Goal: Task Accomplishment & Management: Complete application form

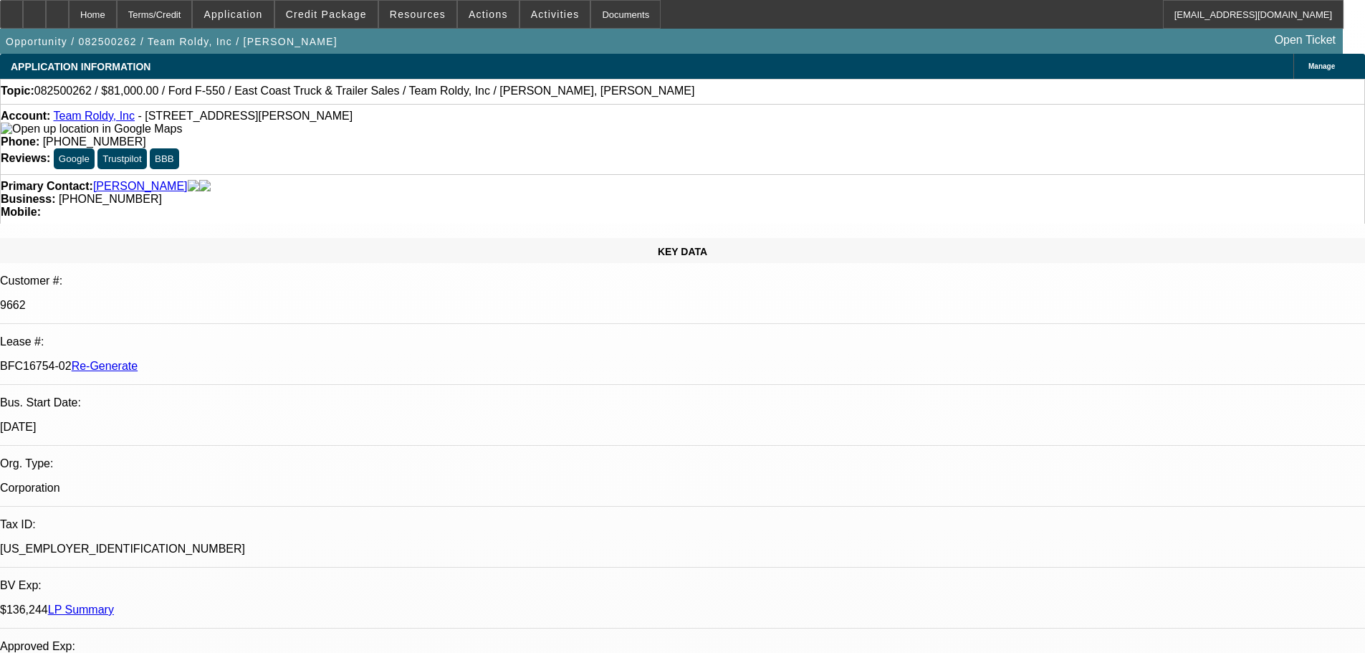
select select "3"
select select "0"
select select "2"
select select "0"
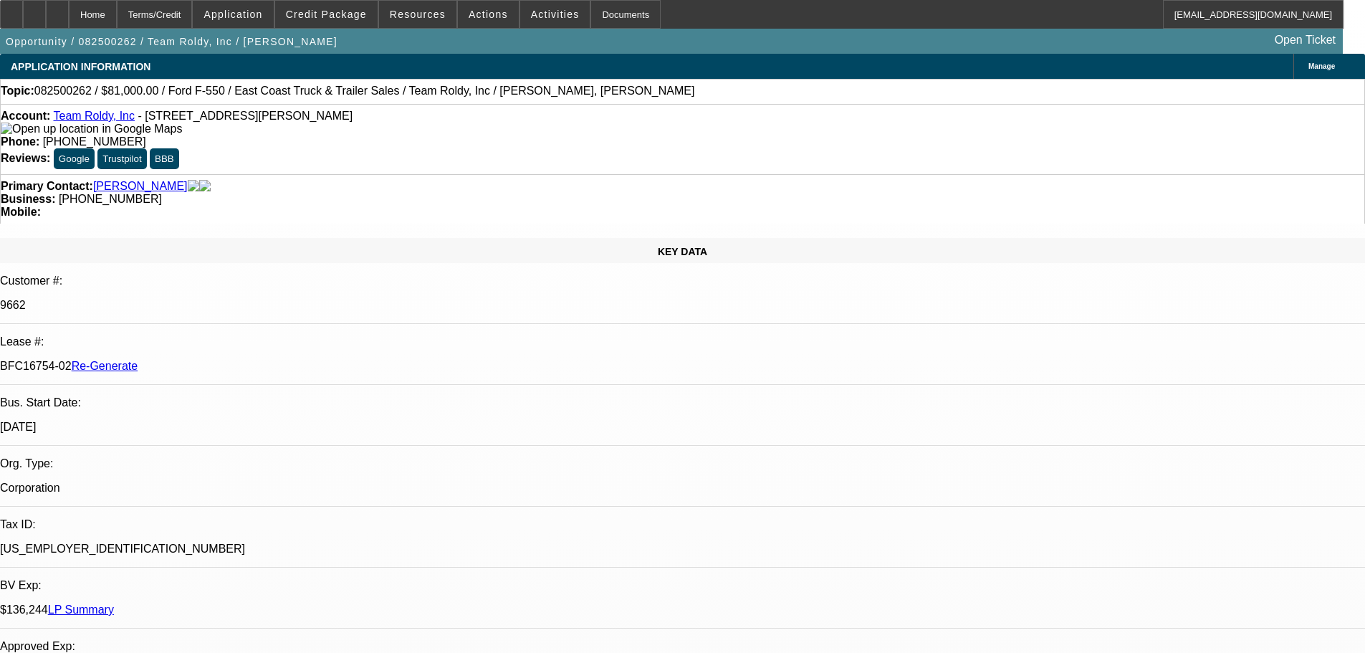
select select "6"
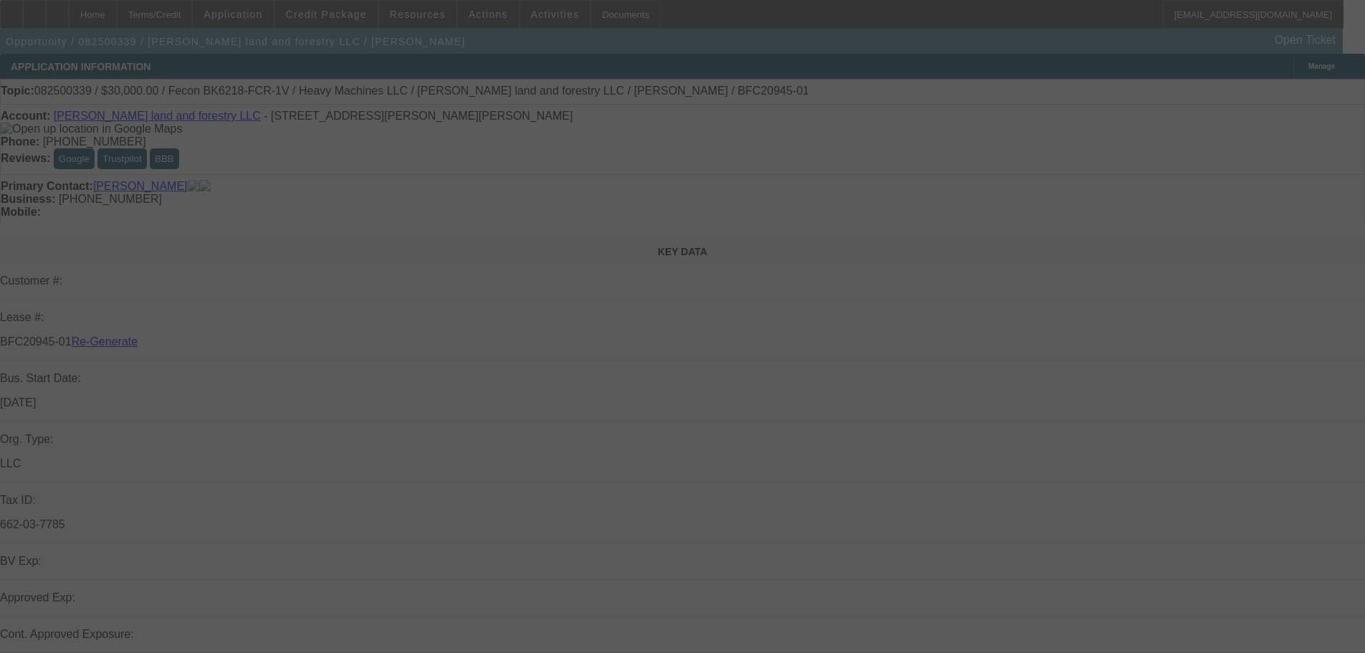
select select "3"
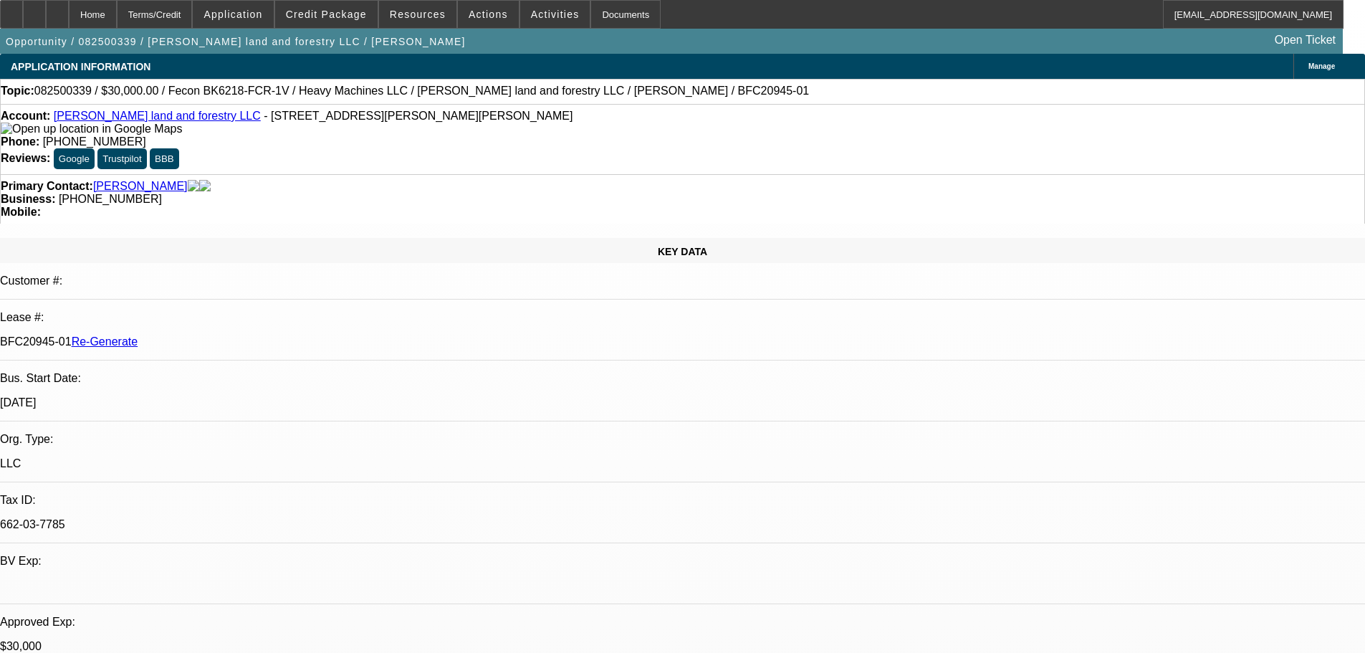
select select "0"
select select "2"
select select "0"
select select "6"
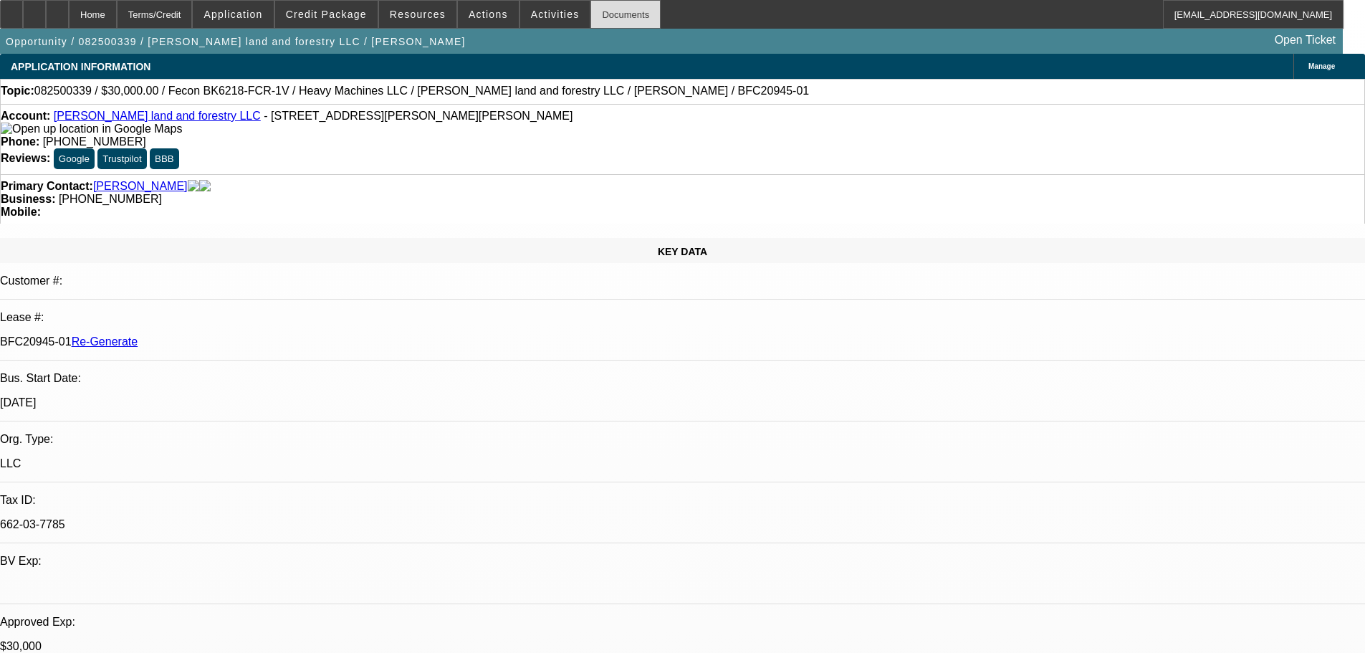
click at [591, 10] on div "Documents" at bounding box center [626, 14] width 70 height 29
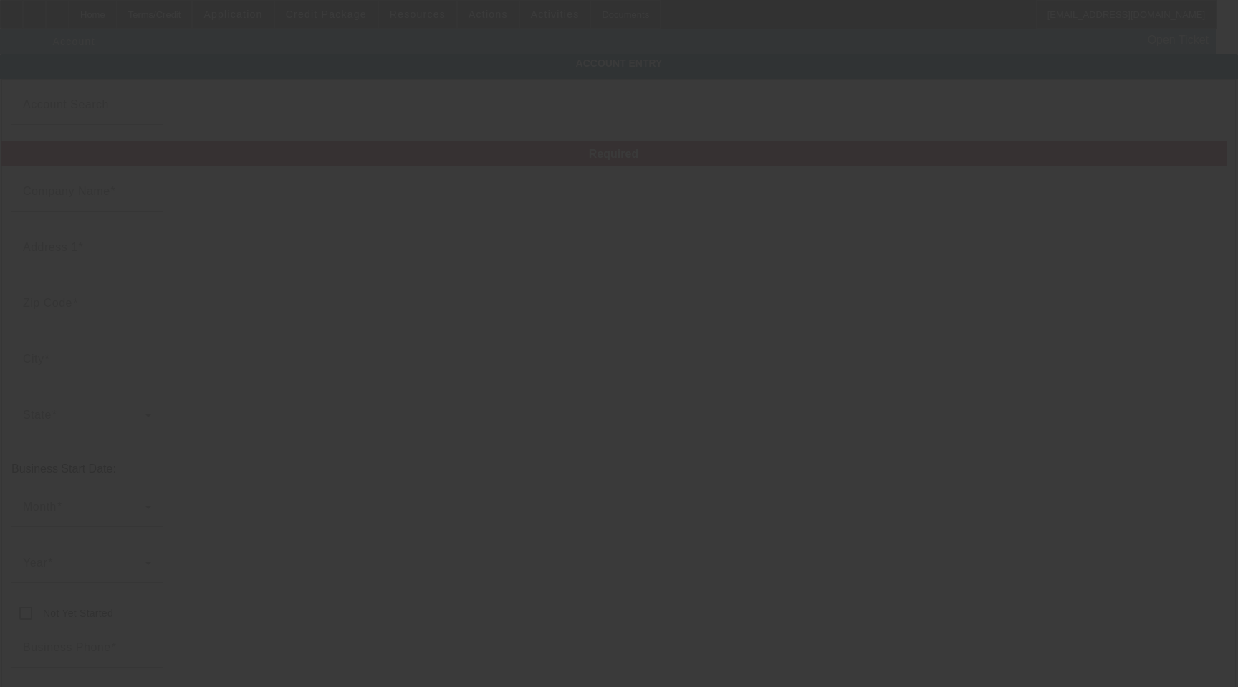
type input "[PERSON_NAME] land and forestry LLC"
type input "[STREET_ADDRESS][PERSON_NAME]"
type input "71438"
type input "Hineston"
type input "[PHONE_NUMBER]"
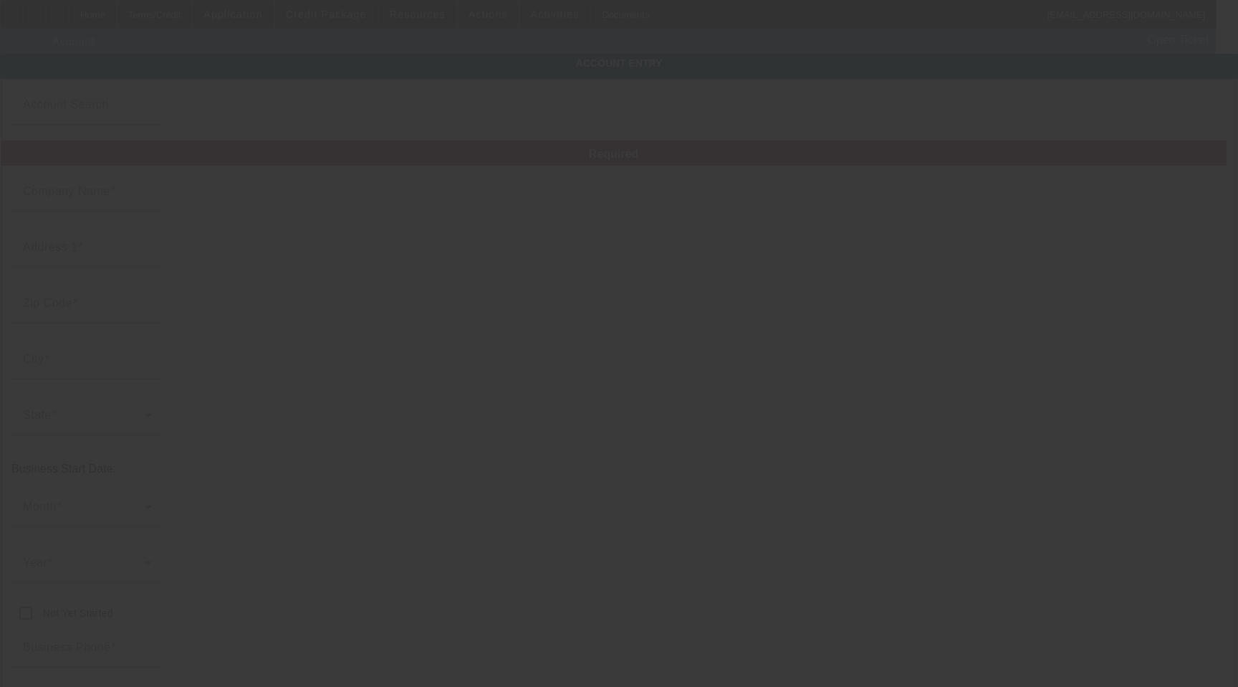
type input "662-03-7785"
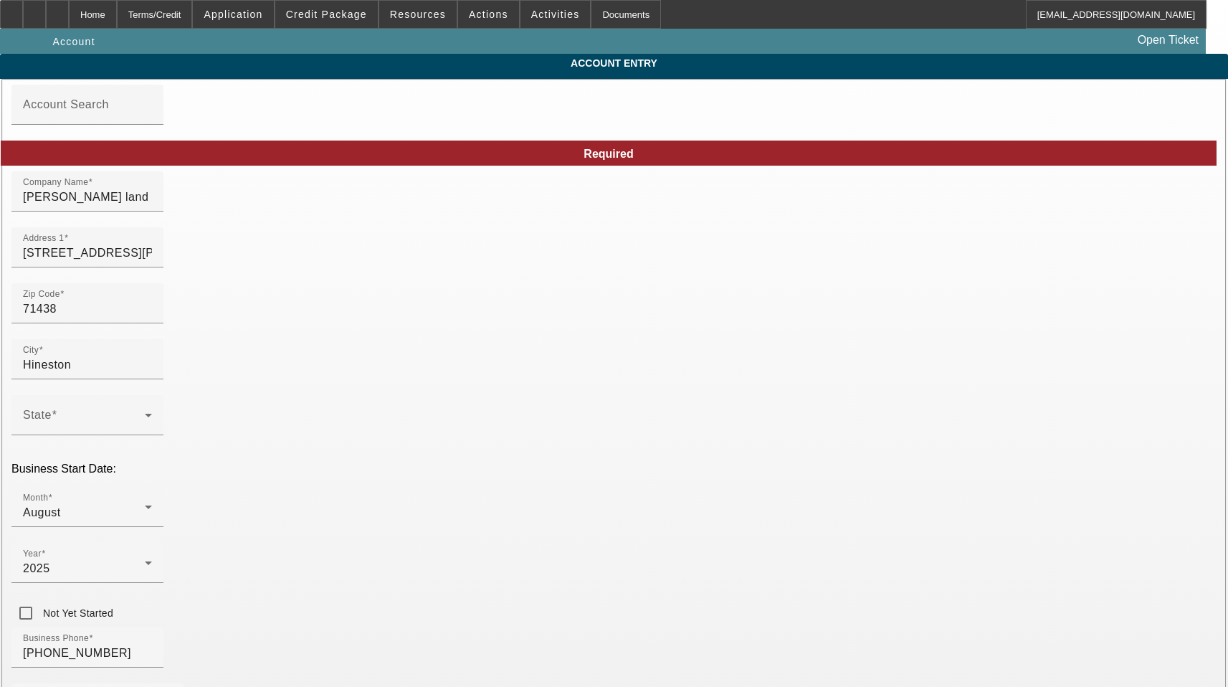
type input "[DATE]"
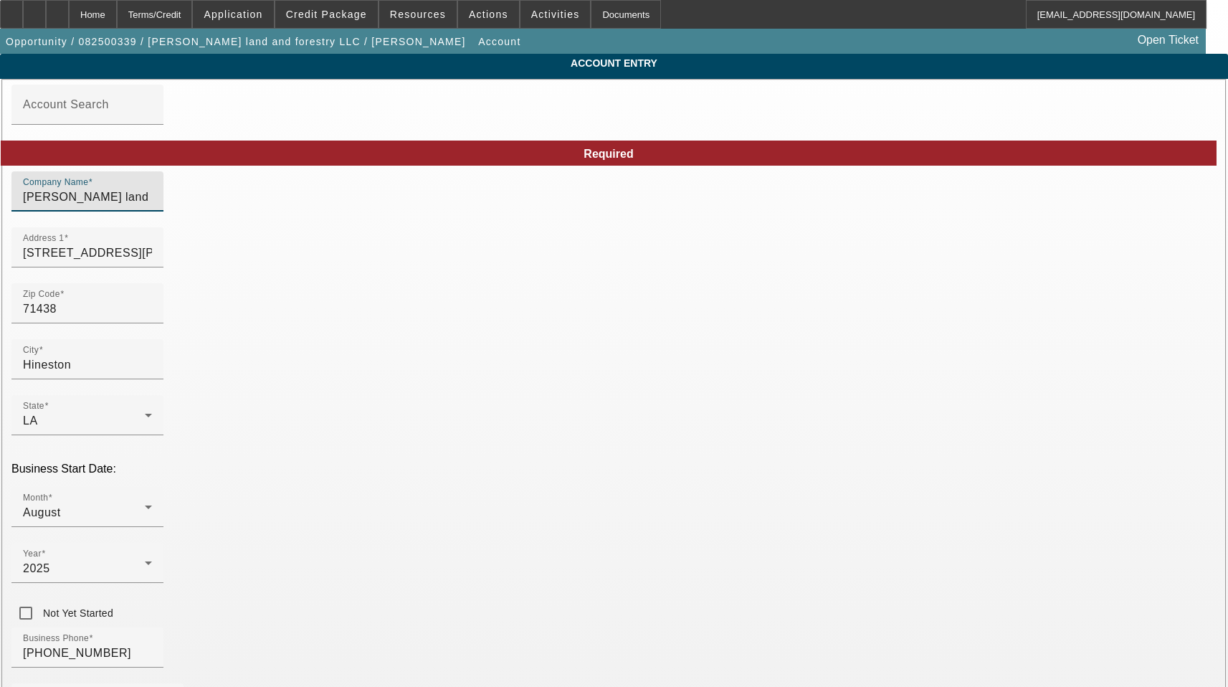
drag, startPoint x: 363, startPoint y: 211, endPoint x: 247, endPoint y: 211, distance: 115.4
click at [152, 206] on input "[PERSON_NAME] land and forestry LLC" at bounding box center [87, 196] width 129 height 17
type input "[PERSON_NAME] Land and Forestry LLC"
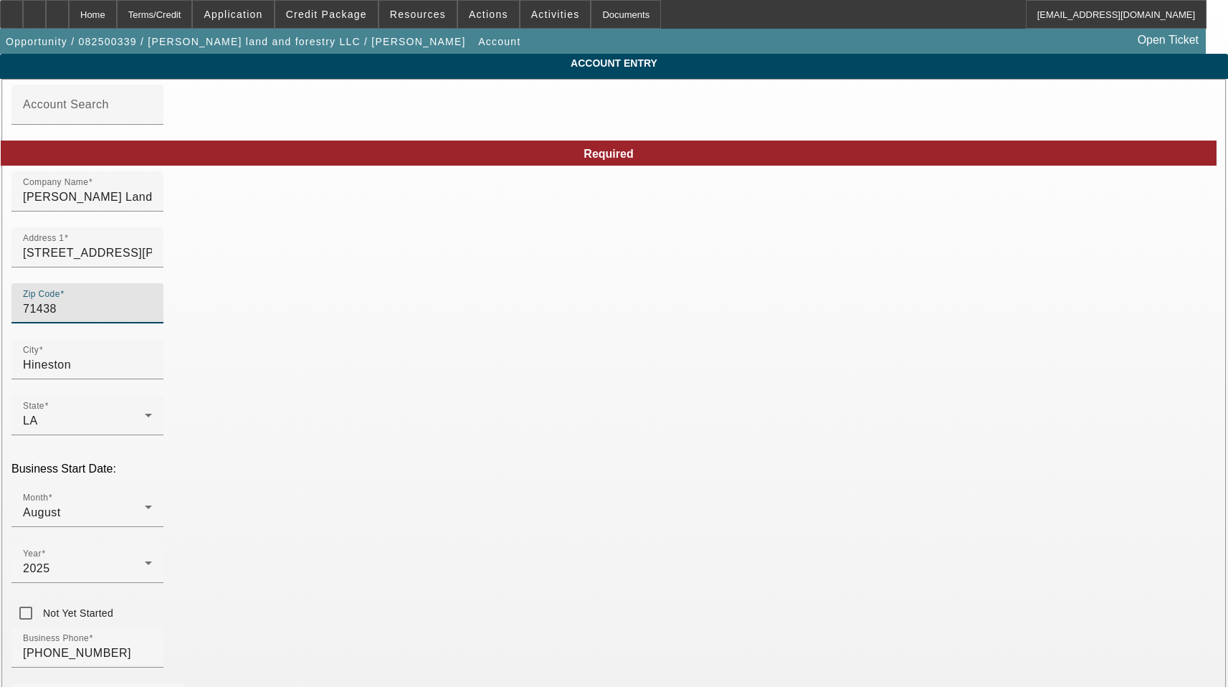
click at [152, 317] on input "71438" at bounding box center [87, 308] width 129 height 17
type input "7143"
type input "71438"
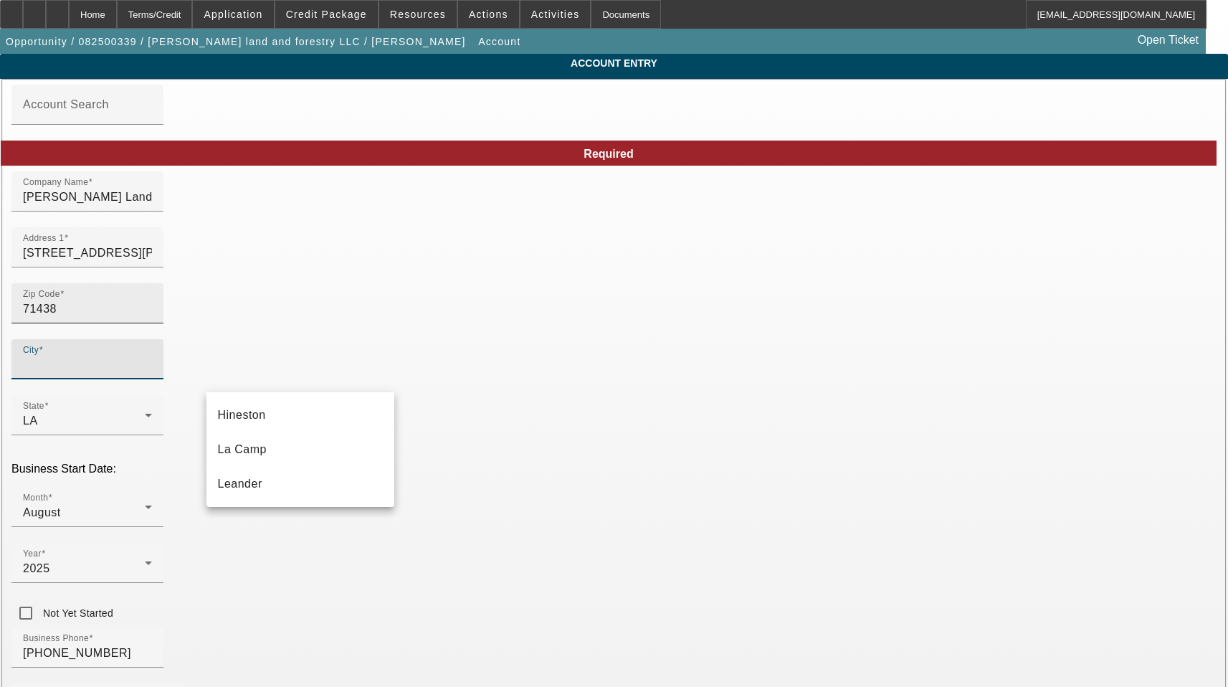
type input "Vernon Parish"
drag, startPoint x: 258, startPoint y: 420, endPoint x: 601, endPoint y: 393, distance: 344.3
click at [258, 421] on mat-option "Hineston" at bounding box center [300, 415] width 188 height 34
type input "Hineston"
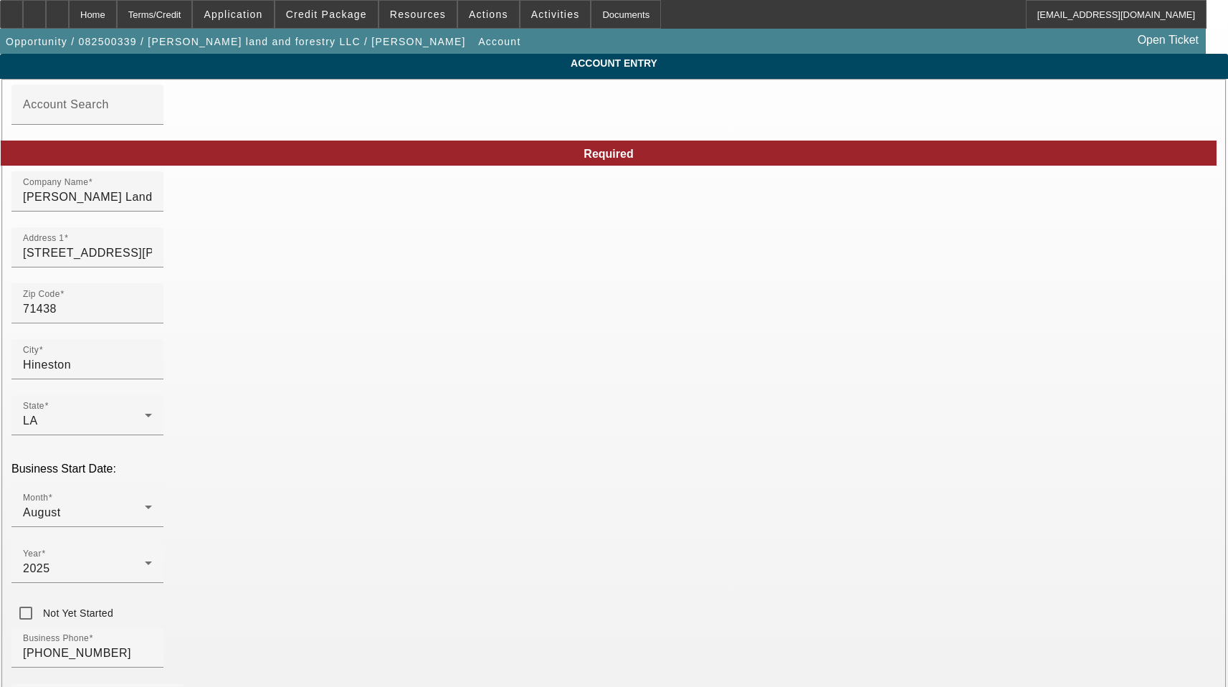
type input "Vernon Parish"
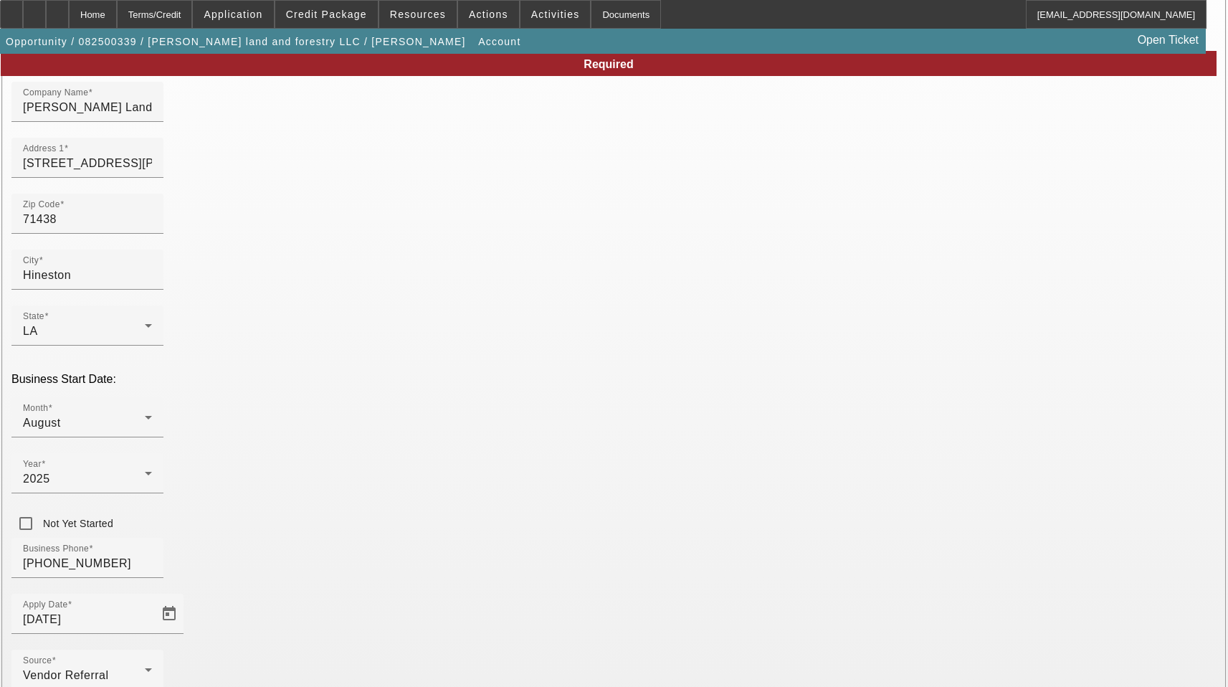
scroll to position [158, 0]
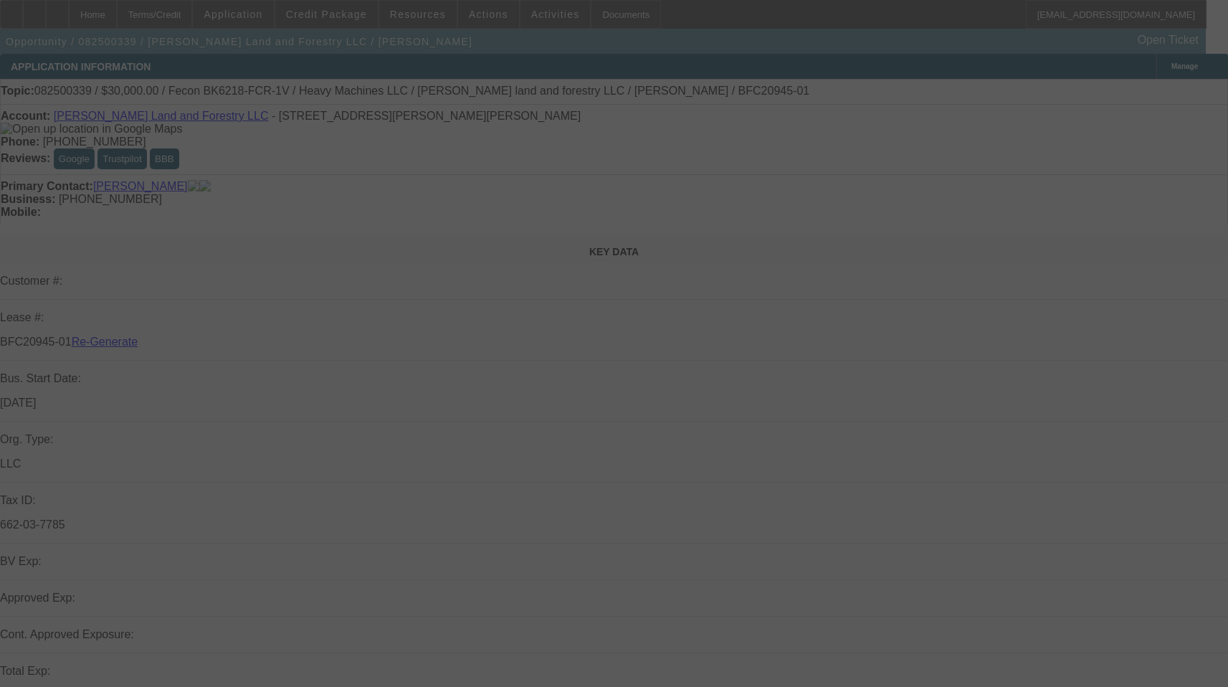
select select "3"
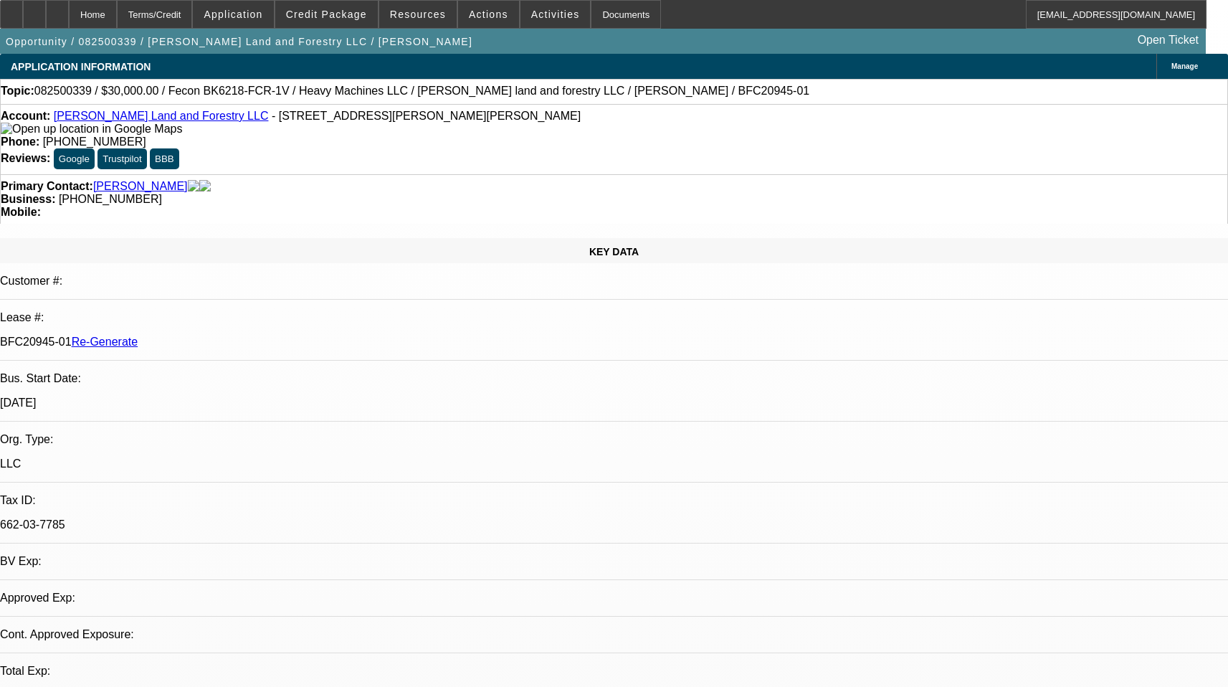
select select "0"
select select "2"
select select "0"
select select "6"
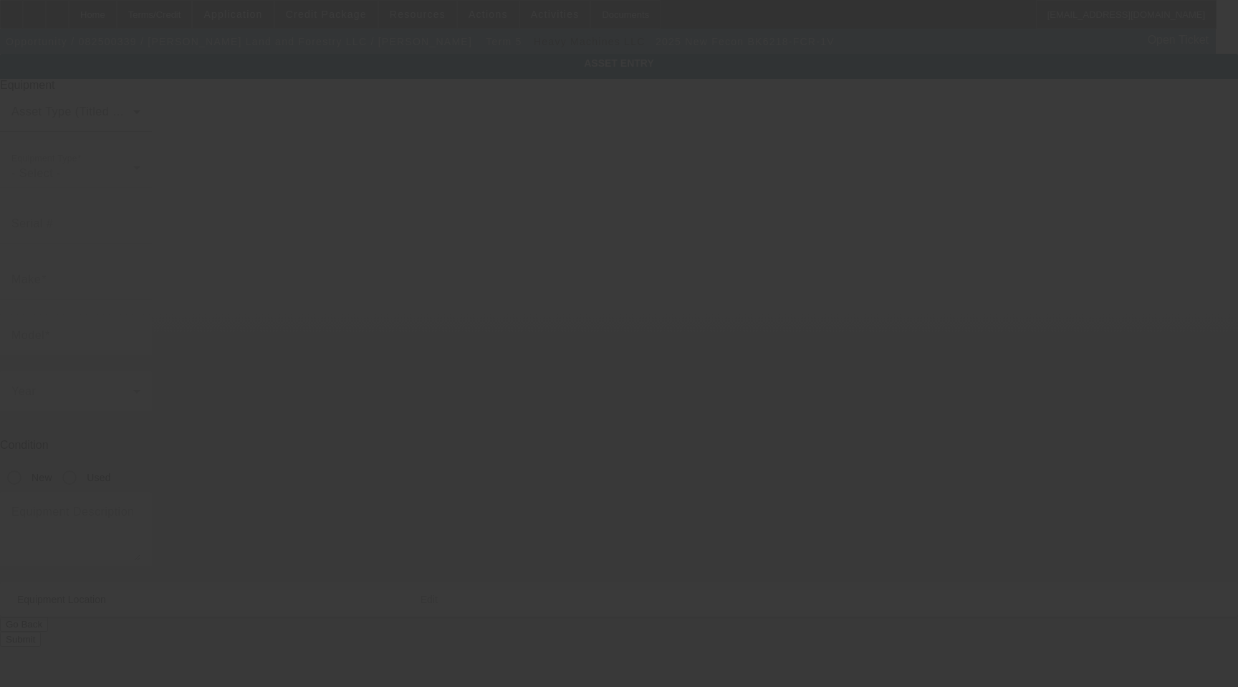
type input "Fecon"
type input "BK6218-FCR-1V"
radio input "true"
type textarea "Mulcher for land clearing"
type input "230 Aubrey Bass Rd"
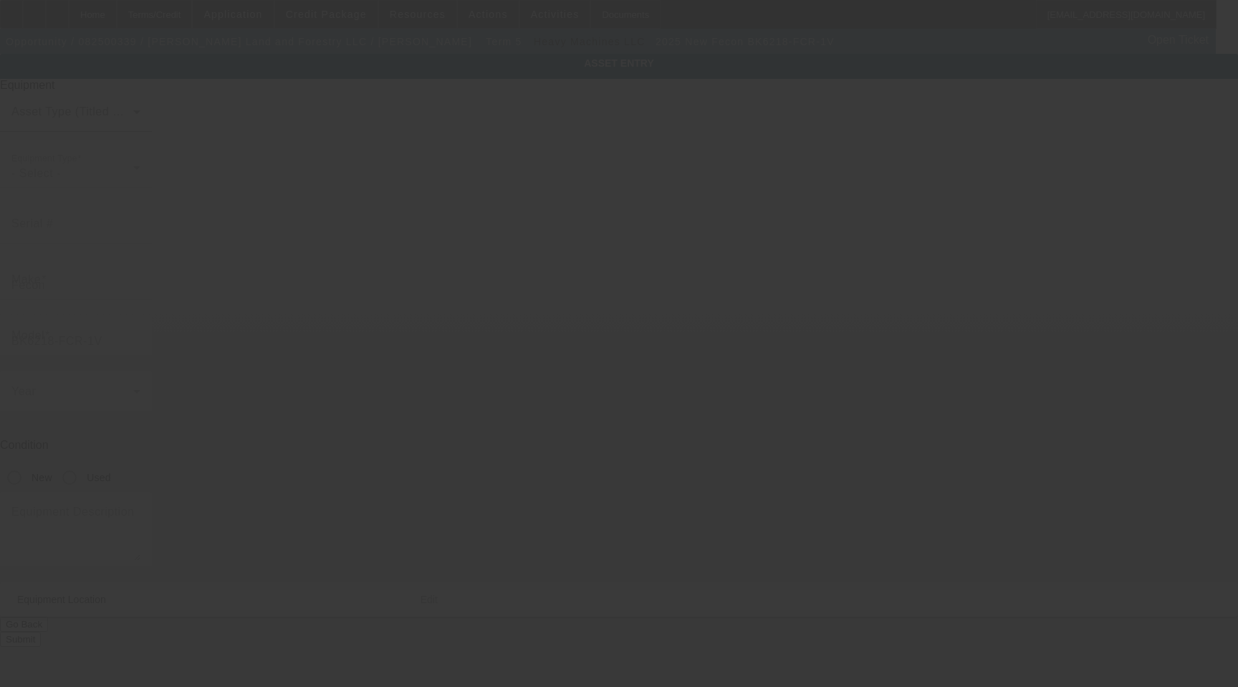
type input "Hineston"
type input "71438"
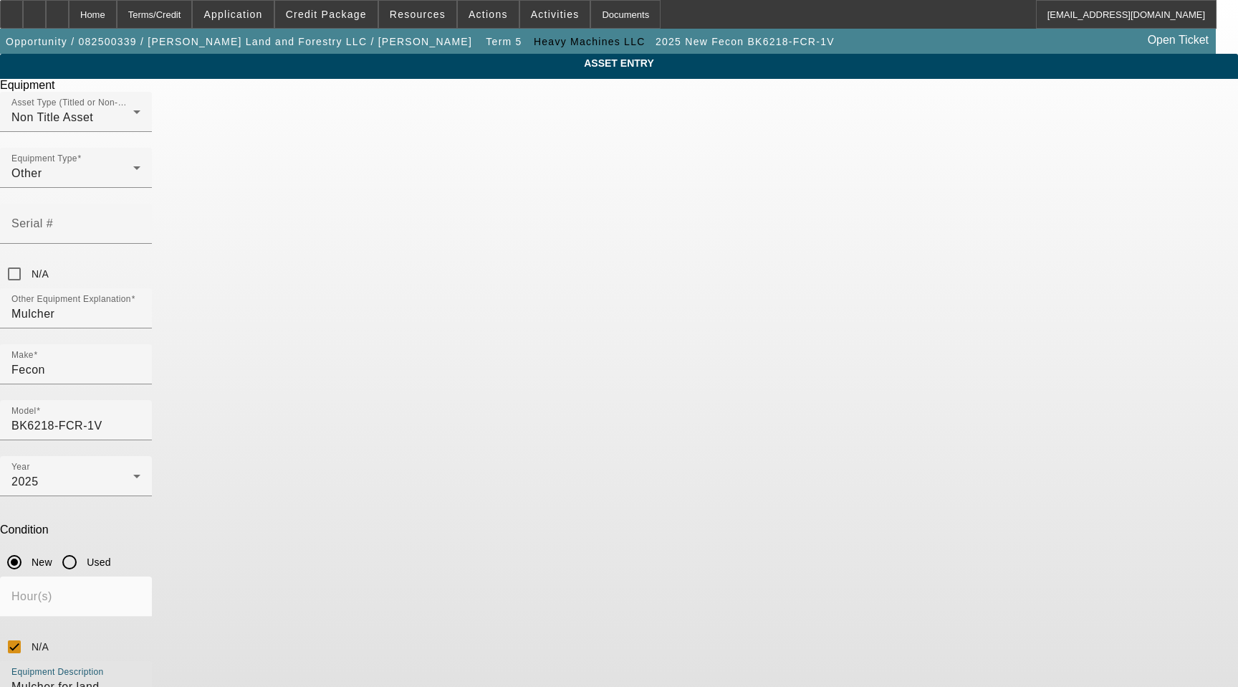
drag, startPoint x: 578, startPoint y: 495, endPoint x: 333, endPoint y: 495, distance: 244.4
click at [333, 495] on div "ASSET ENTRY Delete asset Equipment Asset Type (Titled or Non-Titled) Non Title …" at bounding box center [619, 435] width 1238 height 762
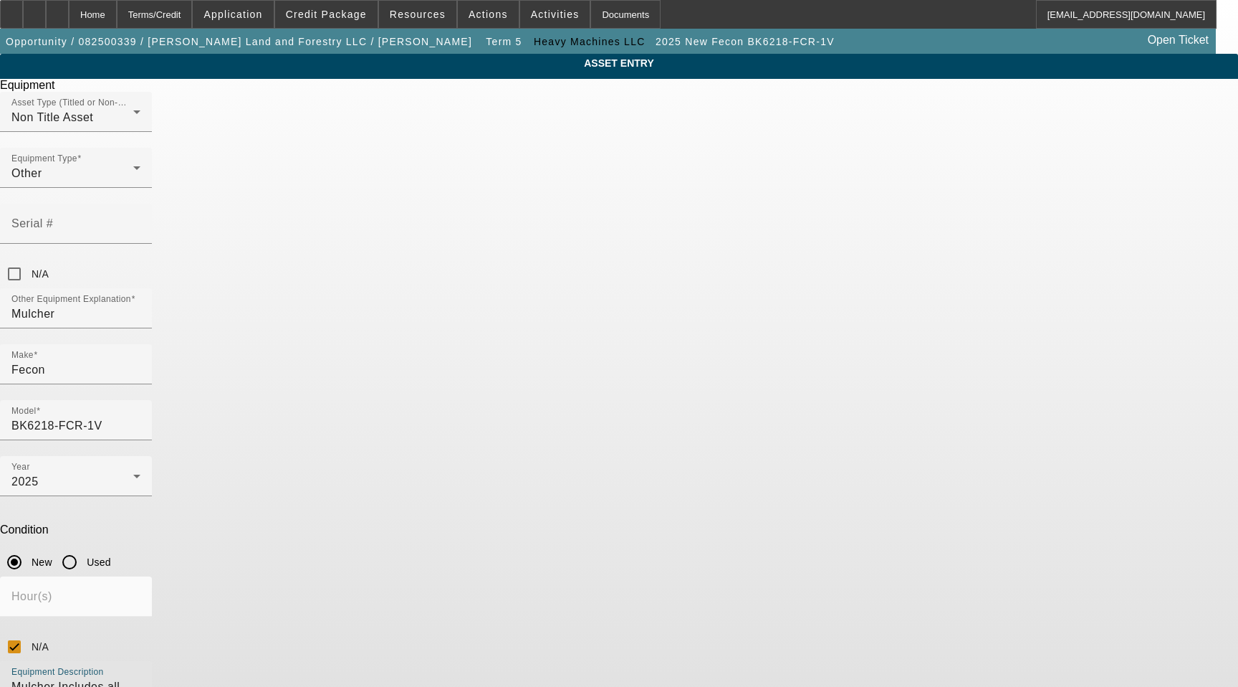
type textarea "Mulcher Includes all options, attachments, and accessories"
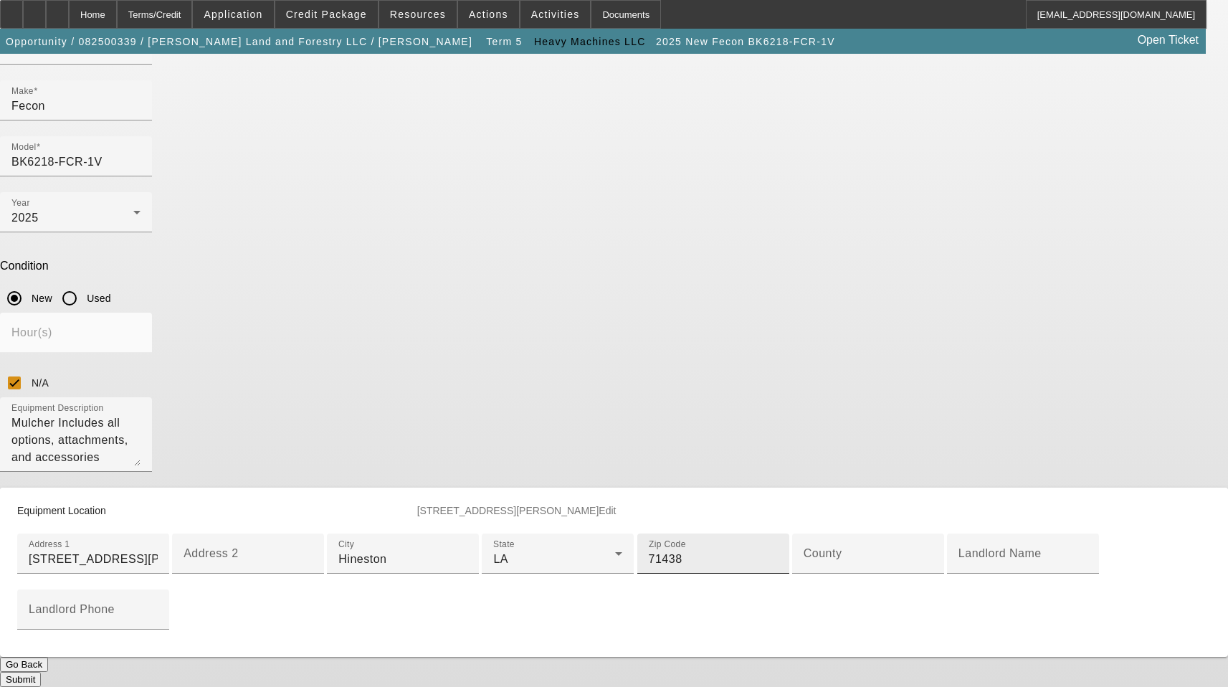
scroll to position [459, 0]
click at [803, 550] on input "County" at bounding box center [867, 558] width 129 height 17
type input "N"
type input "Vernon Parish"
click at [1072, 395] on app-asset-collateral-manage "ASSET ENTRY Delete asset Equipment Asset Type (Titled or Non-Titled) Non Title …" at bounding box center [614, 238] width 1228 height 897
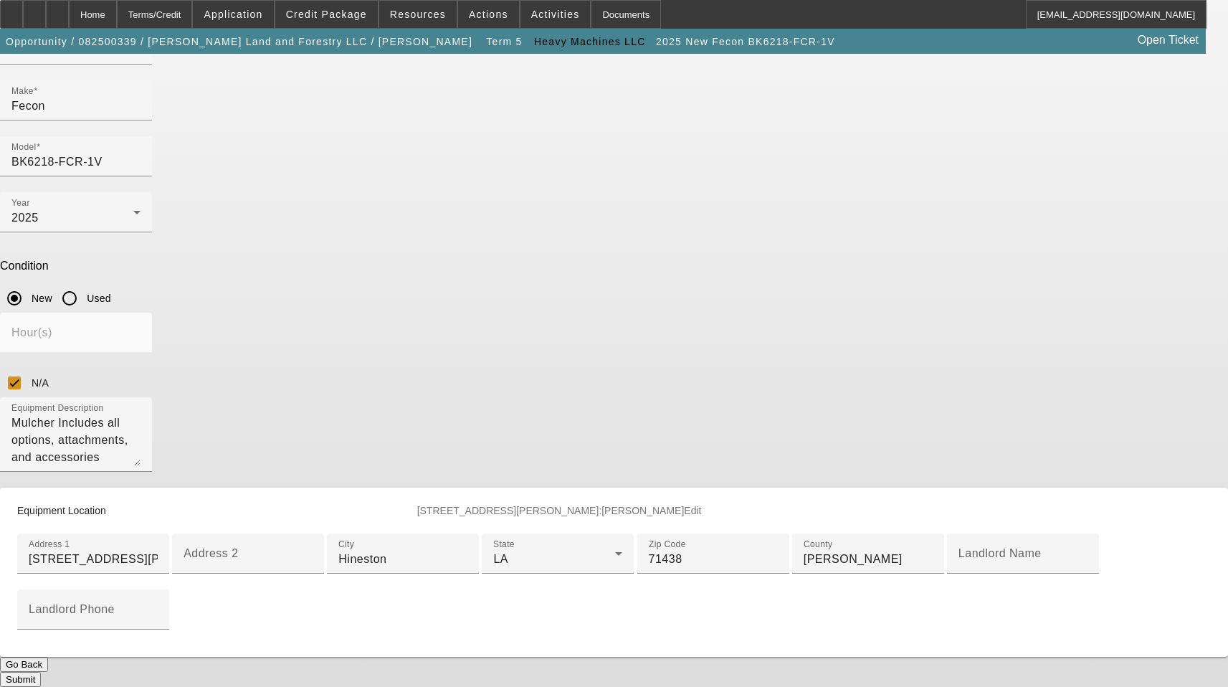
click at [41, 672] on button "Submit" at bounding box center [20, 679] width 41 height 15
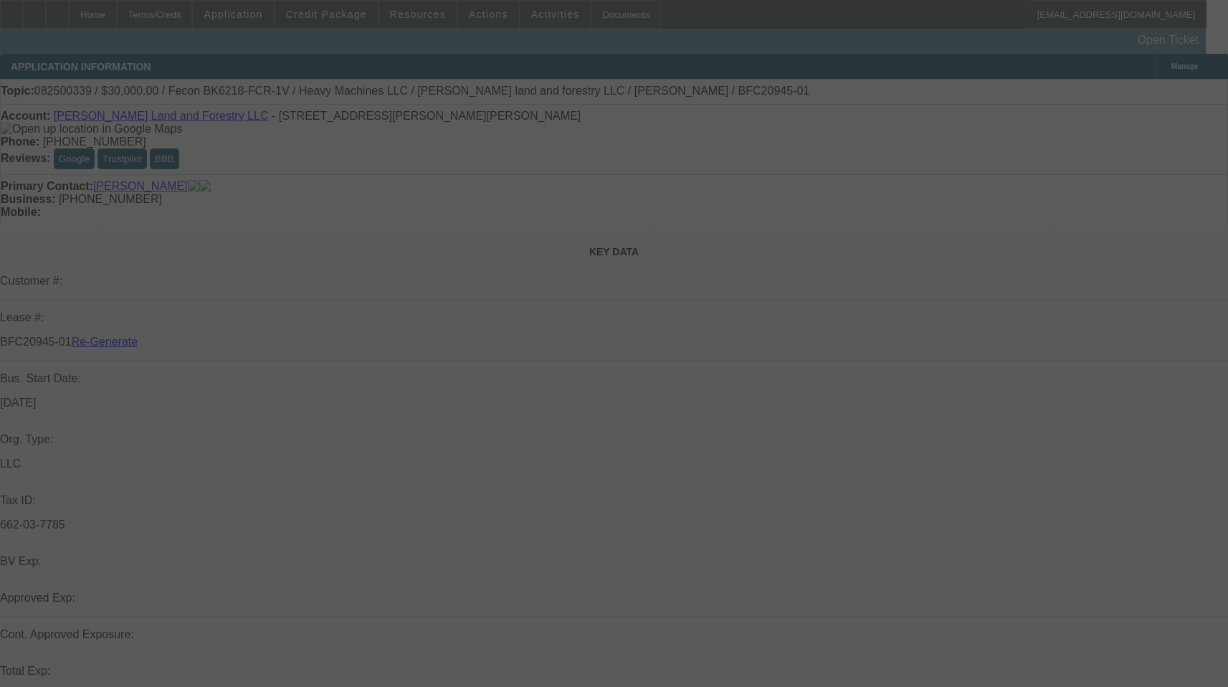
select select "3"
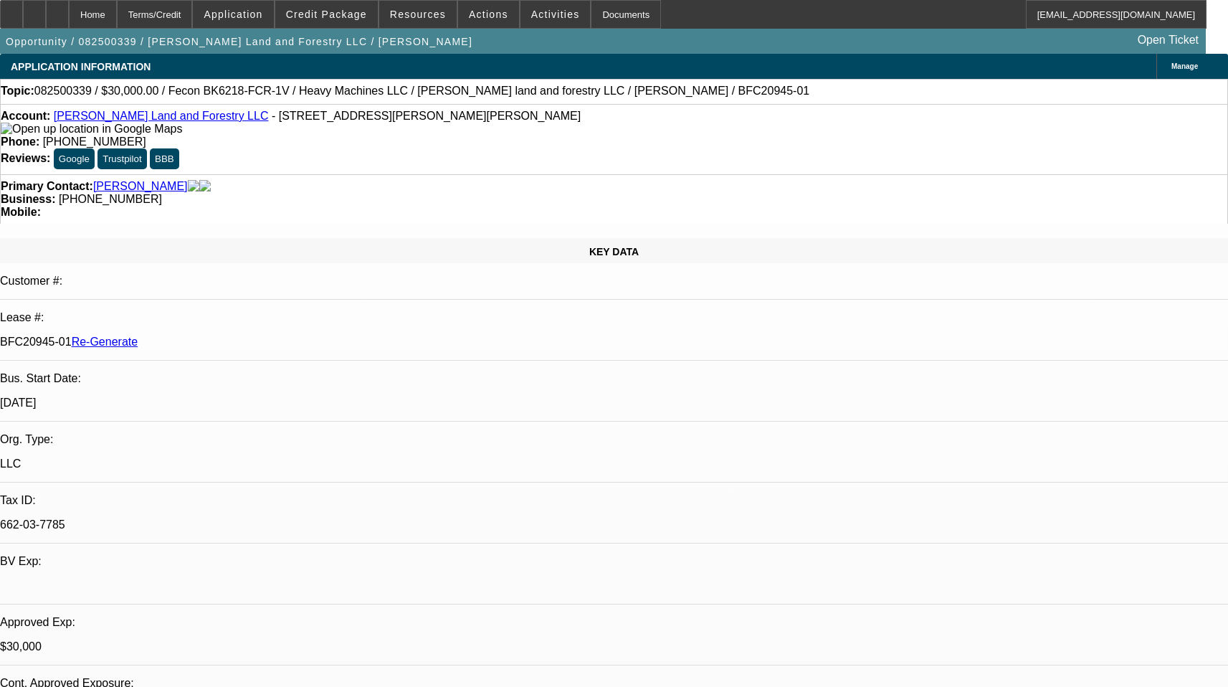
select select "0"
select select "2"
select select "0"
select select "6"
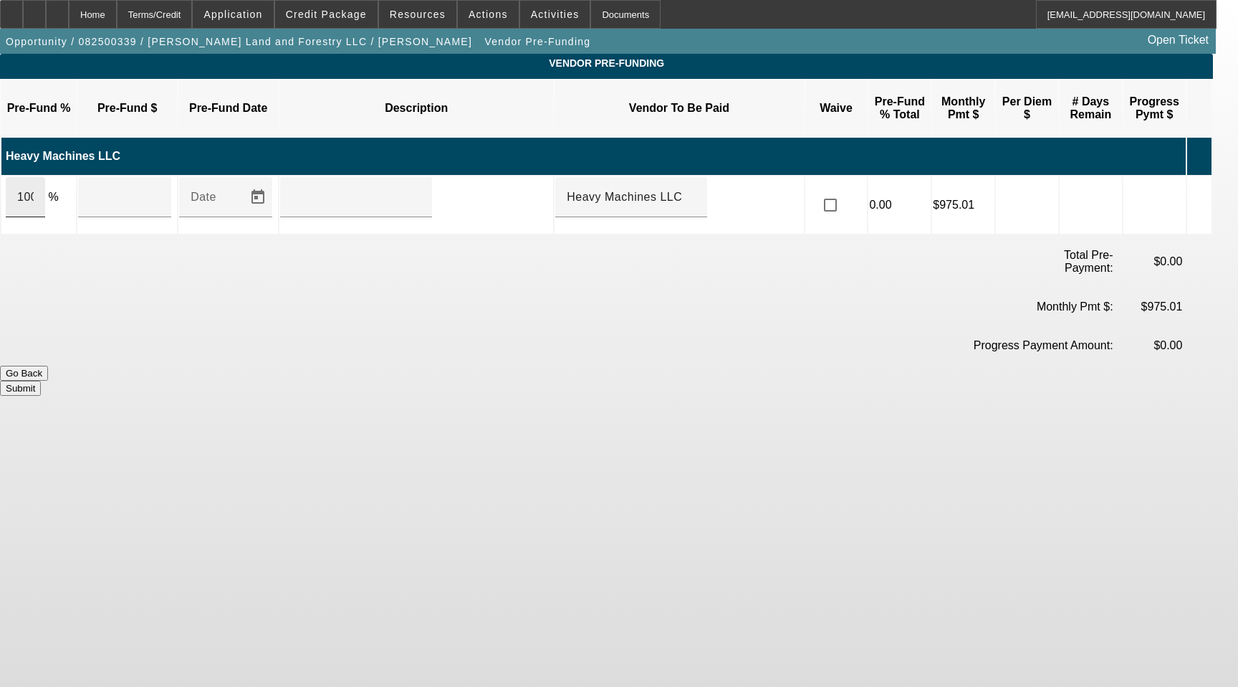
click at [34, 188] on input "100" at bounding box center [25, 196] width 16 height 17
click at [108, 188] on input "41500" at bounding box center [125, 196] width 70 height 17
type input "$41,500.00"
click at [339, 177] on div at bounding box center [356, 197] width 129 height 40
click at [347, 188] on input "text" at bounding box center [356, 196] width 129 height 17
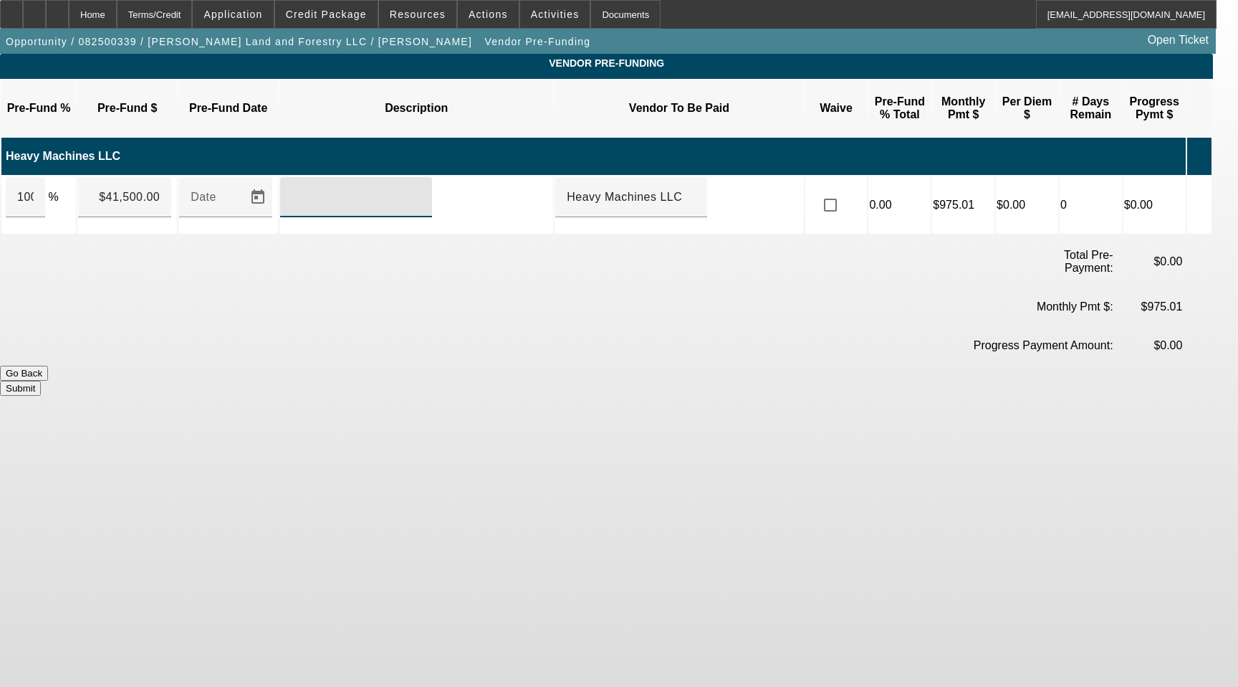
click at [343, 188] on input "text" at bounding box center [356, 196] width 129 height 17
type input "Upon Execution of This Agreement"
click at [41, 381] on button "Submit" at bounding box center [20, 388] width 41 height 15
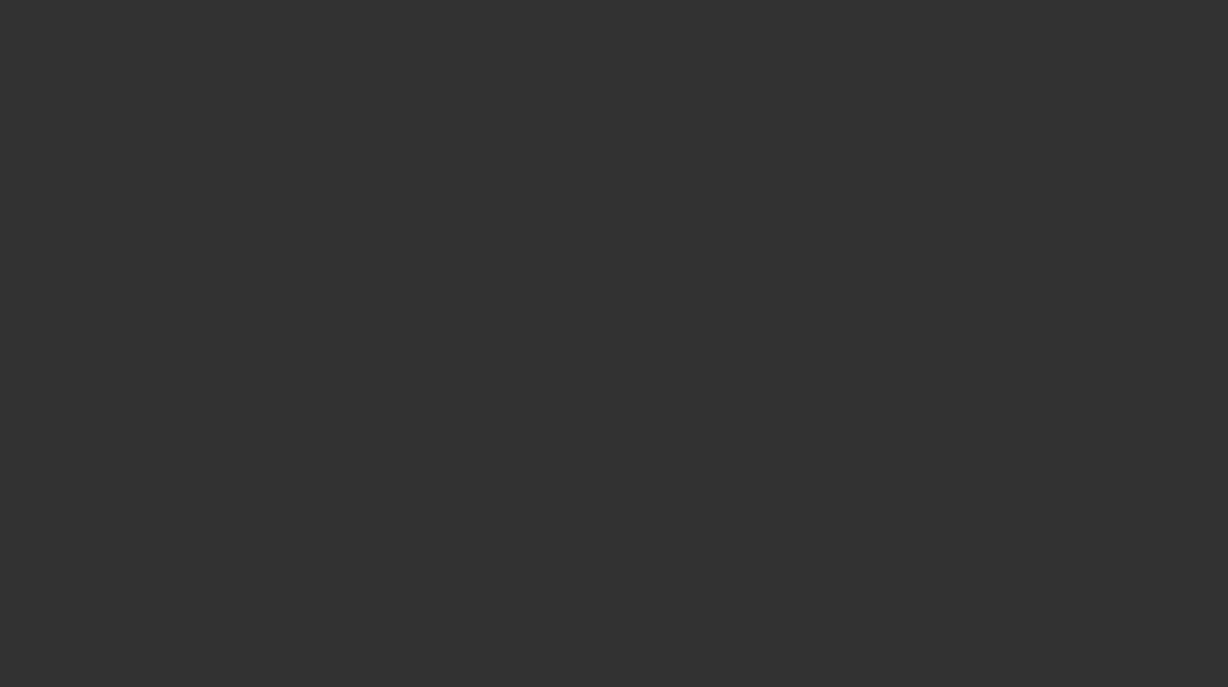
select select "3"
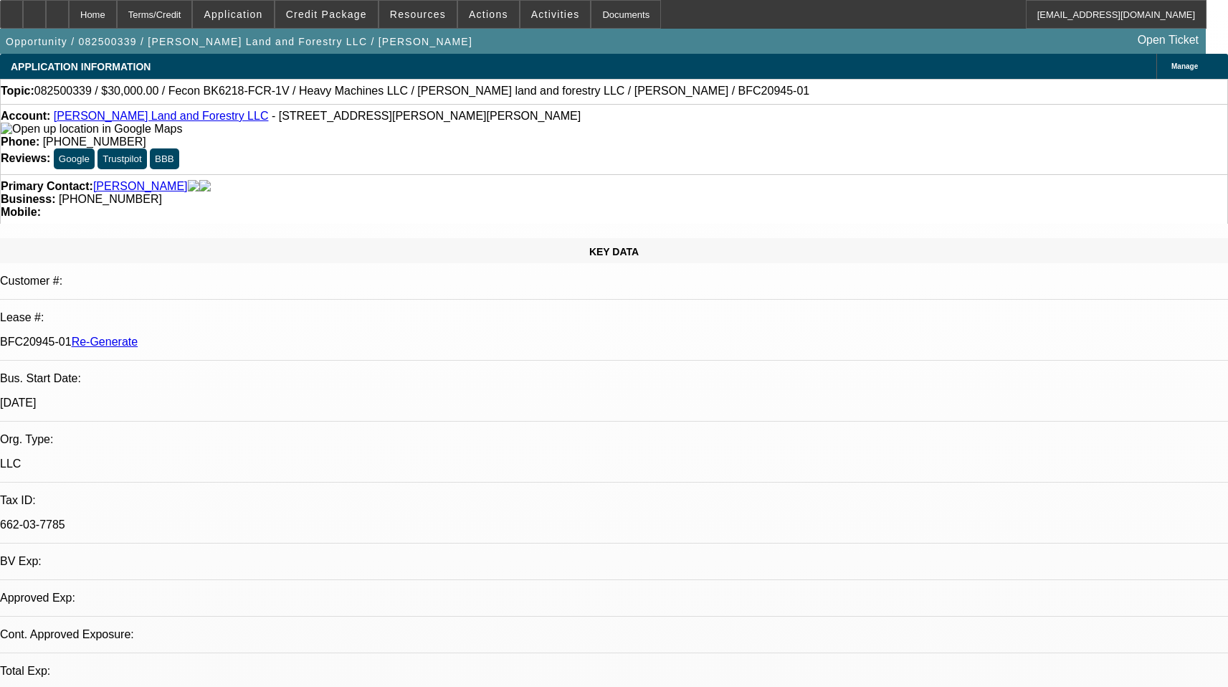
select select "0"
select select "2"
select select "0"
select select "6"
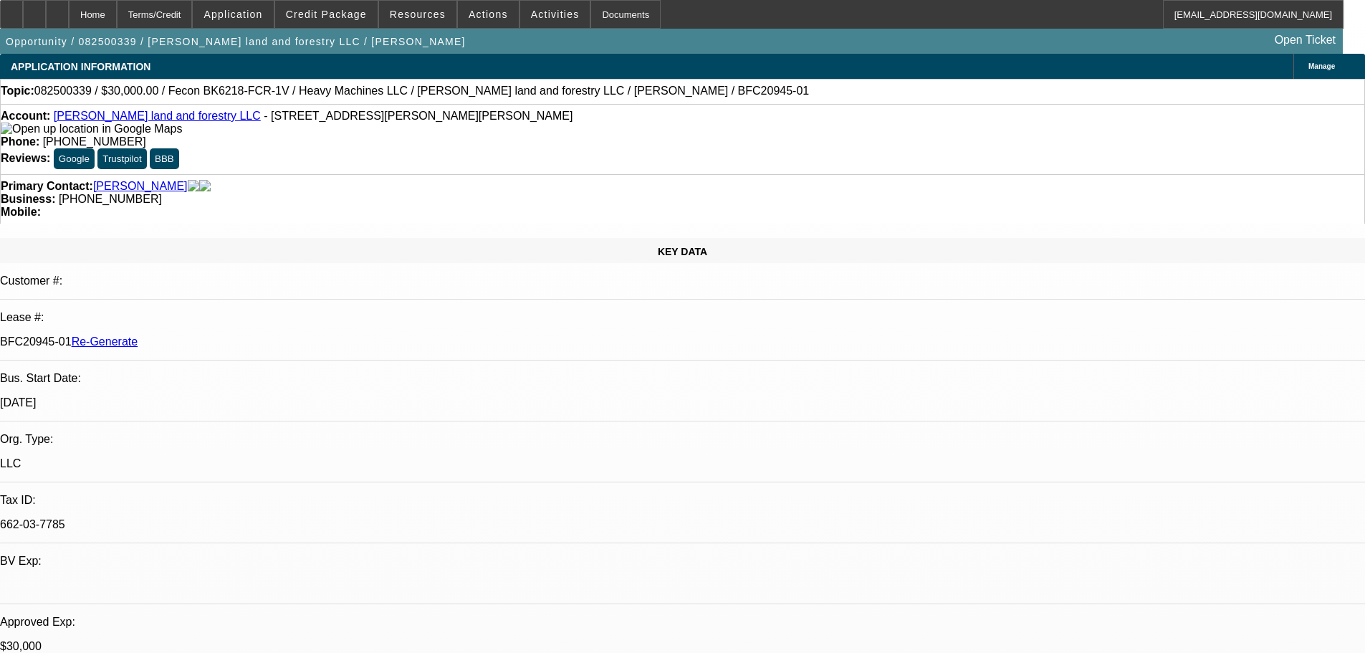
select select "3"
select select "0"
select select "2"
select select "0"
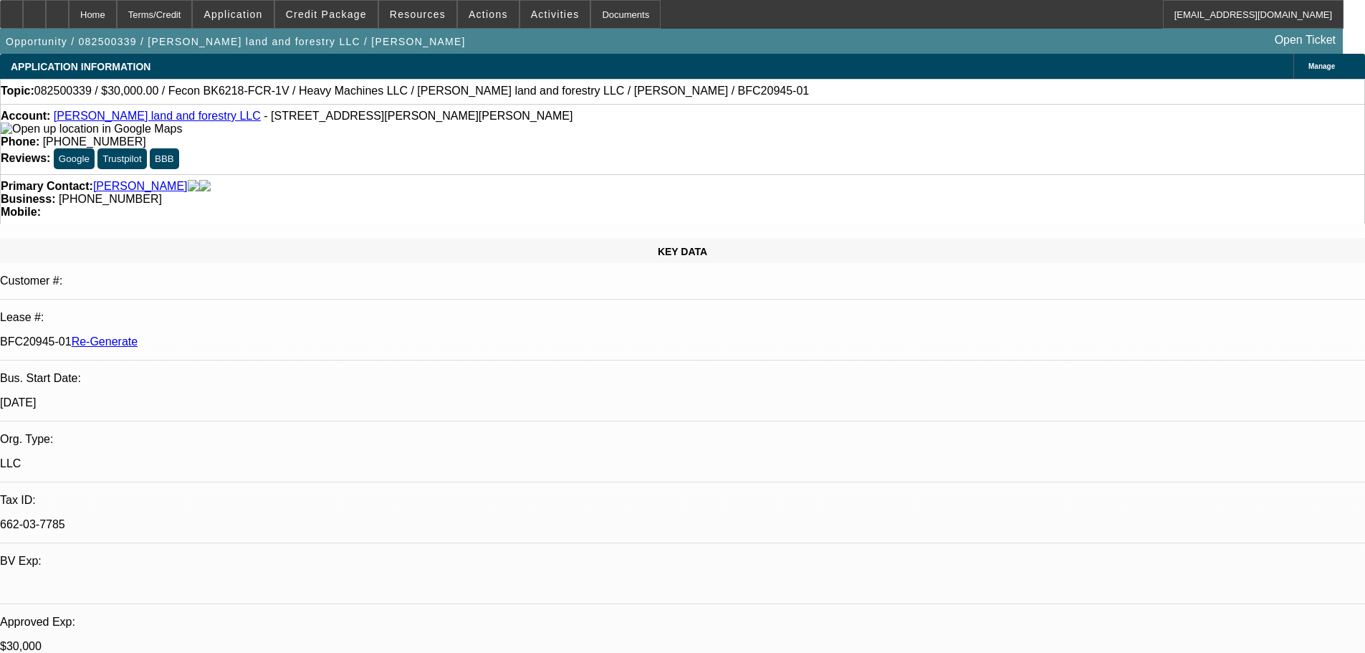
select select "6"
click at [540, 11] on span "Activities" at bounding box center [555, 14] width 49 height 11
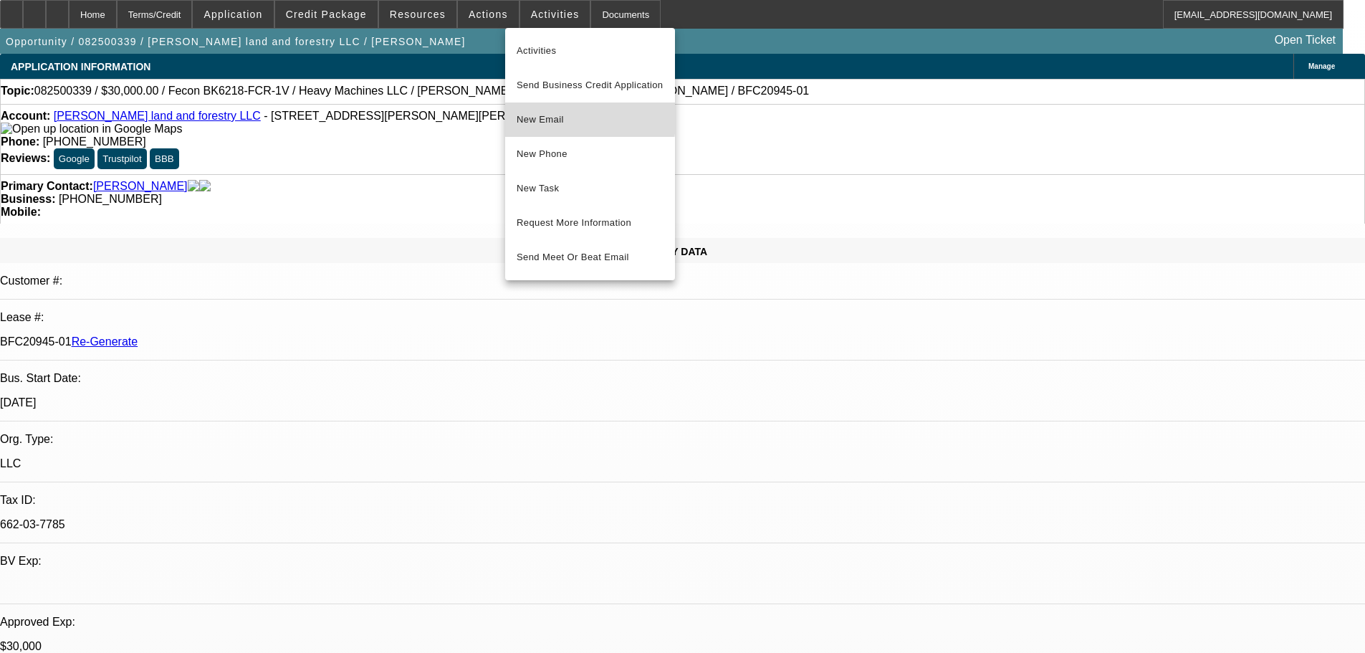
click at [572, 116] on span "New Email" at bounding box center [590, 119] width 147 height 17
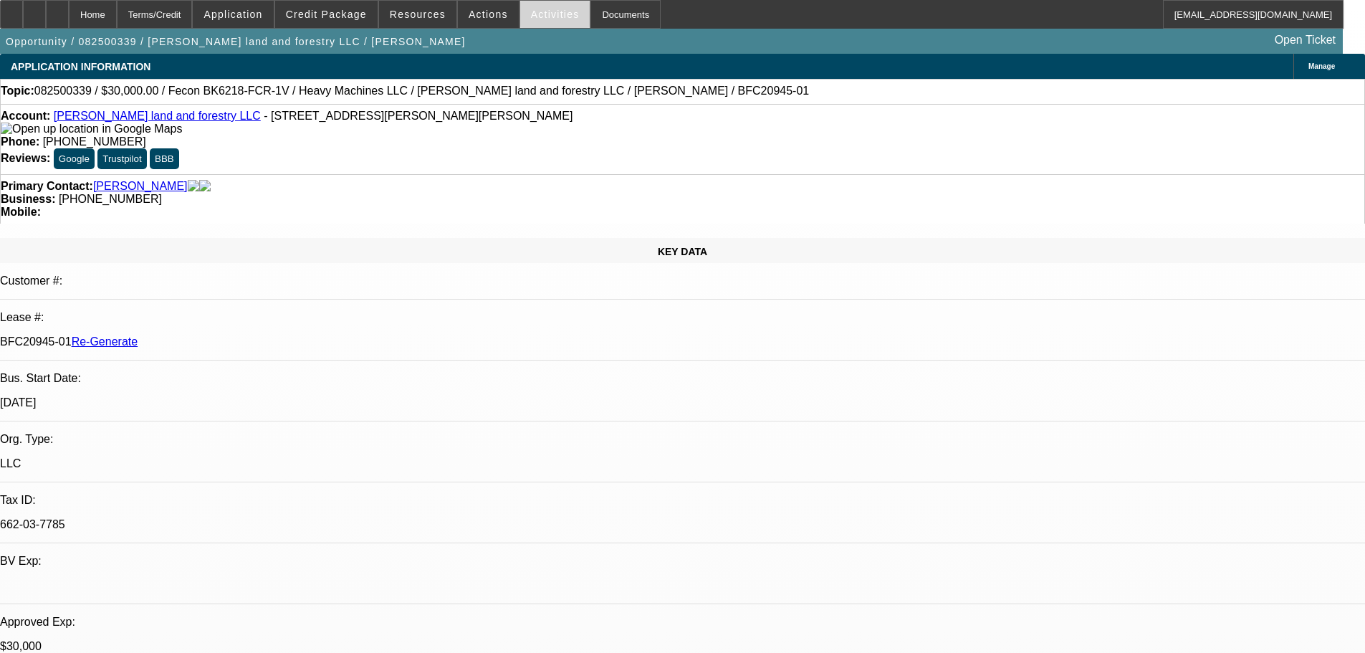
click at [531, 15] on span "Activities" at bounding box center [555, 14] width 49 height 11
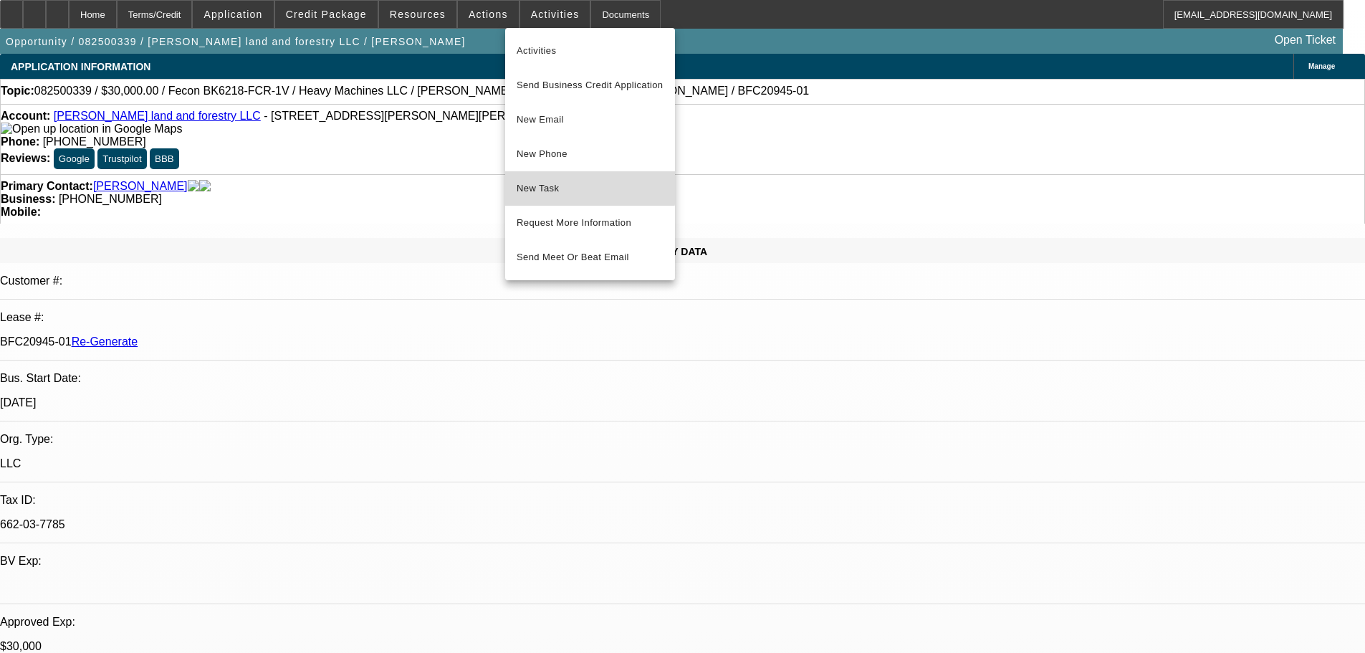
click at [558, 178] on button "New Task" at bounding box center [590, 188] width 170 height 34
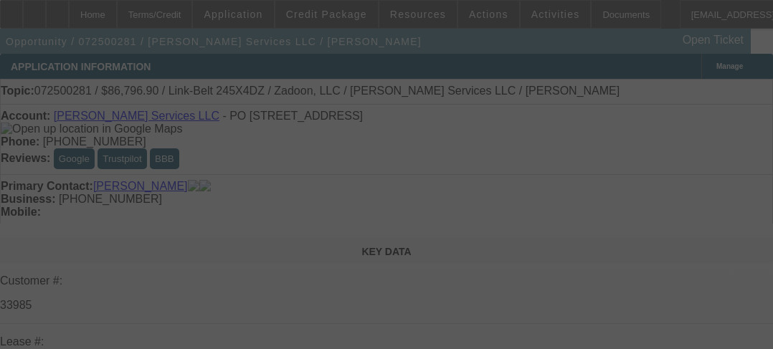
select select "3"
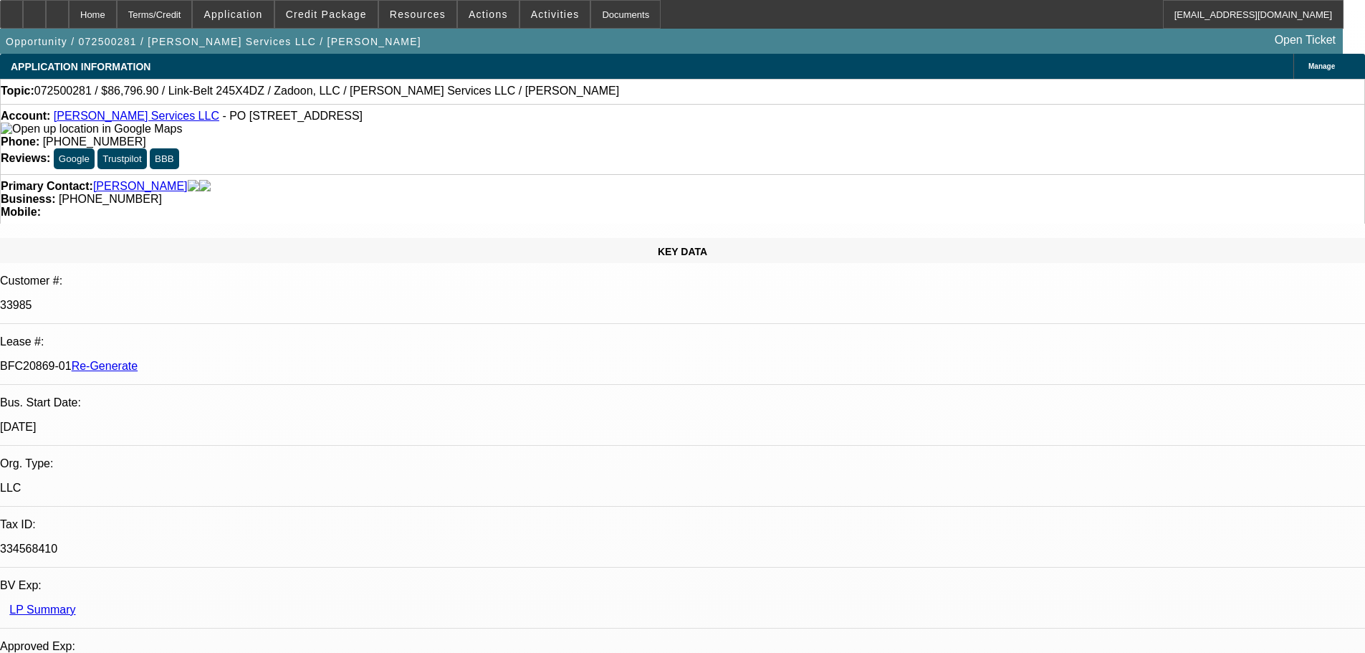
select select "0.1"
select select "0"
select select "2"
select select "0"
select select "6"
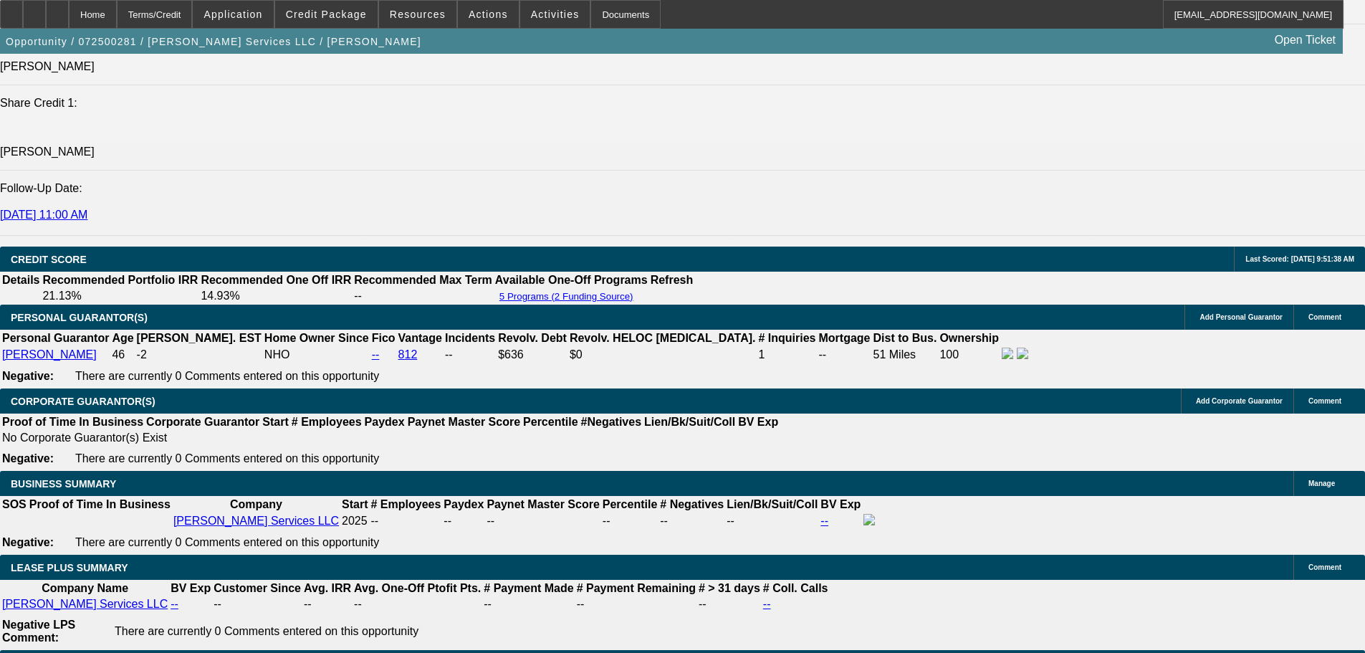
scroll to position [1935, 0]
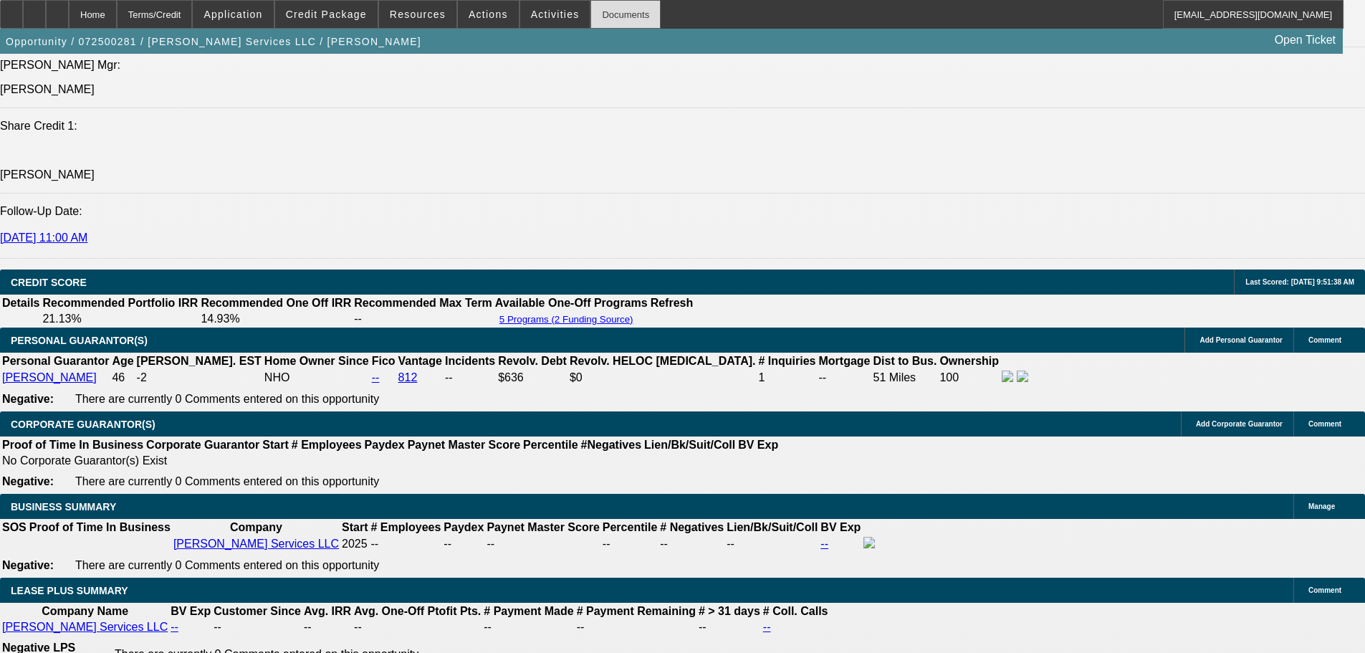
click at [591, 12] on div "Documents" at bounding box center [626, 14] width 70 height 29
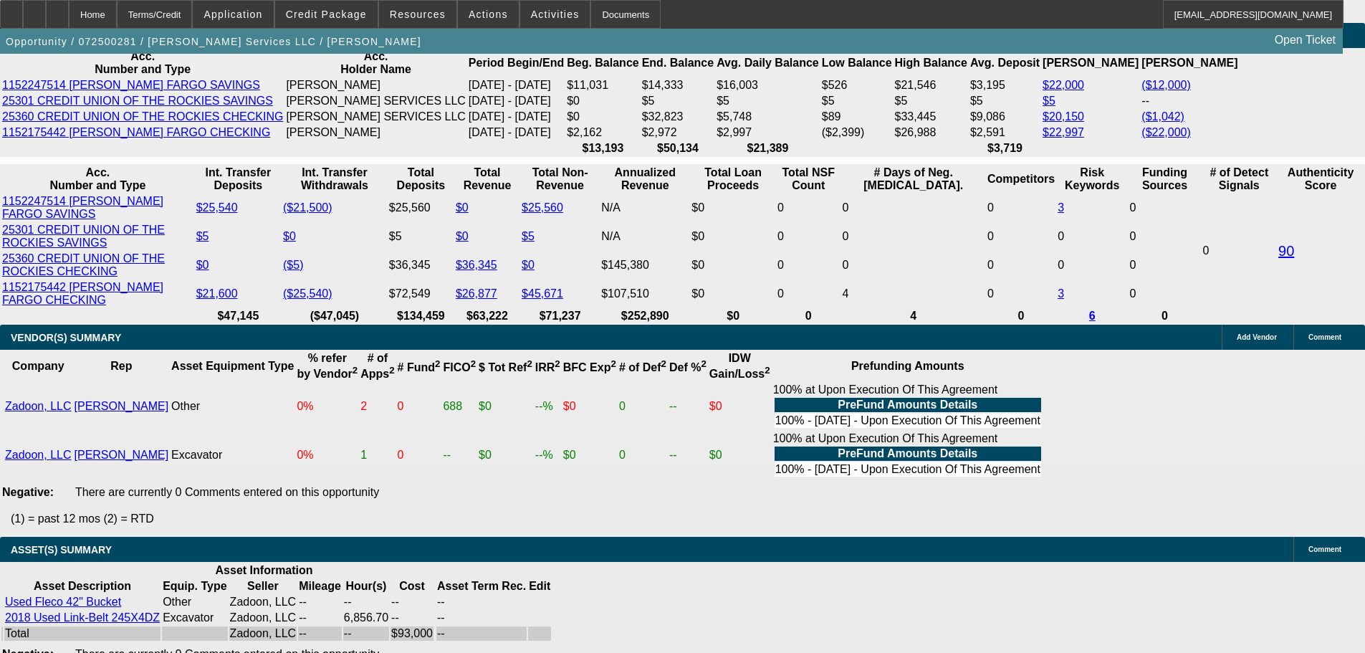
scroll to position [3047, 0]
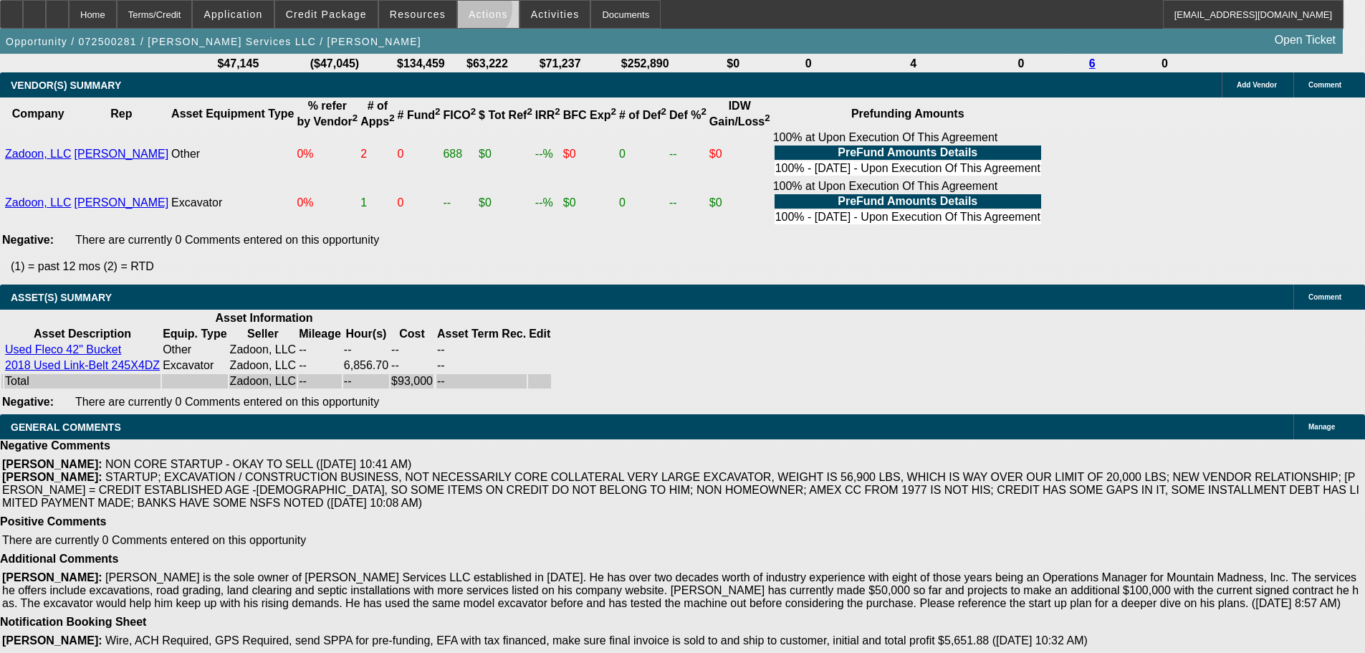
click at [472, 11] on span "Actions" at bounding box center [488, 14] width 39 height 11
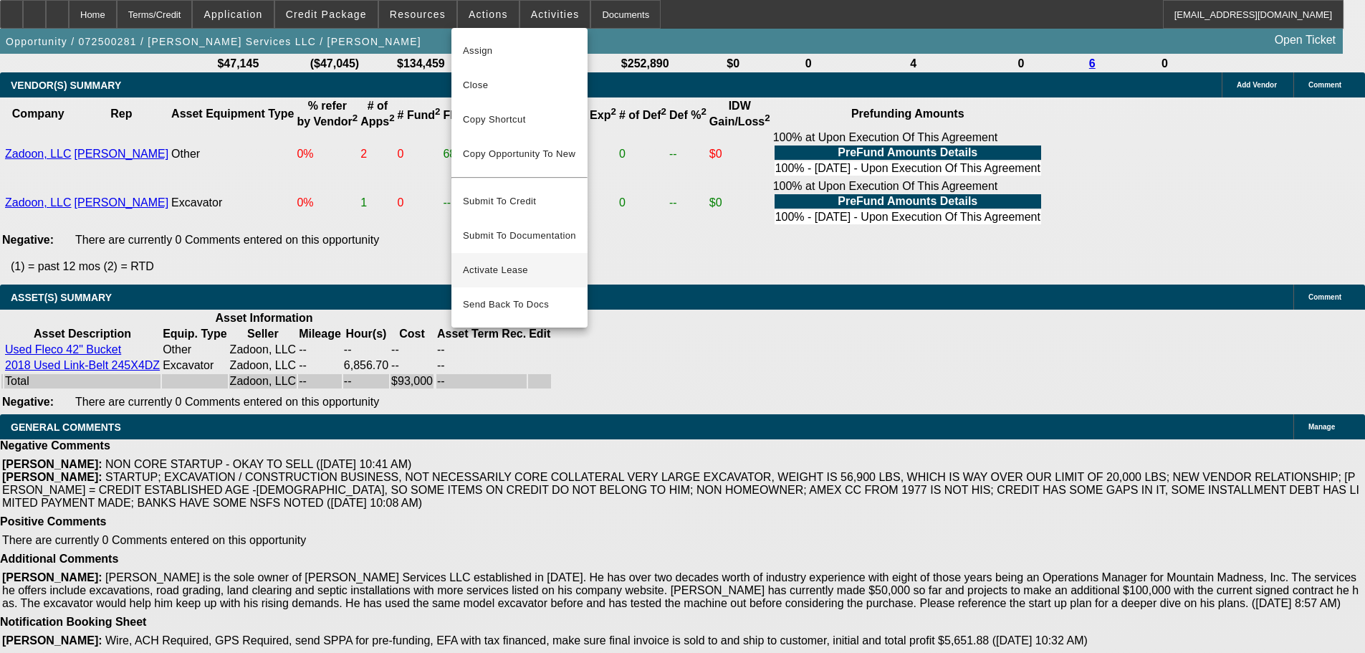
click at [501, 262] on span "Activate Lease" at bounding box center [519, 270] width 113 height 17
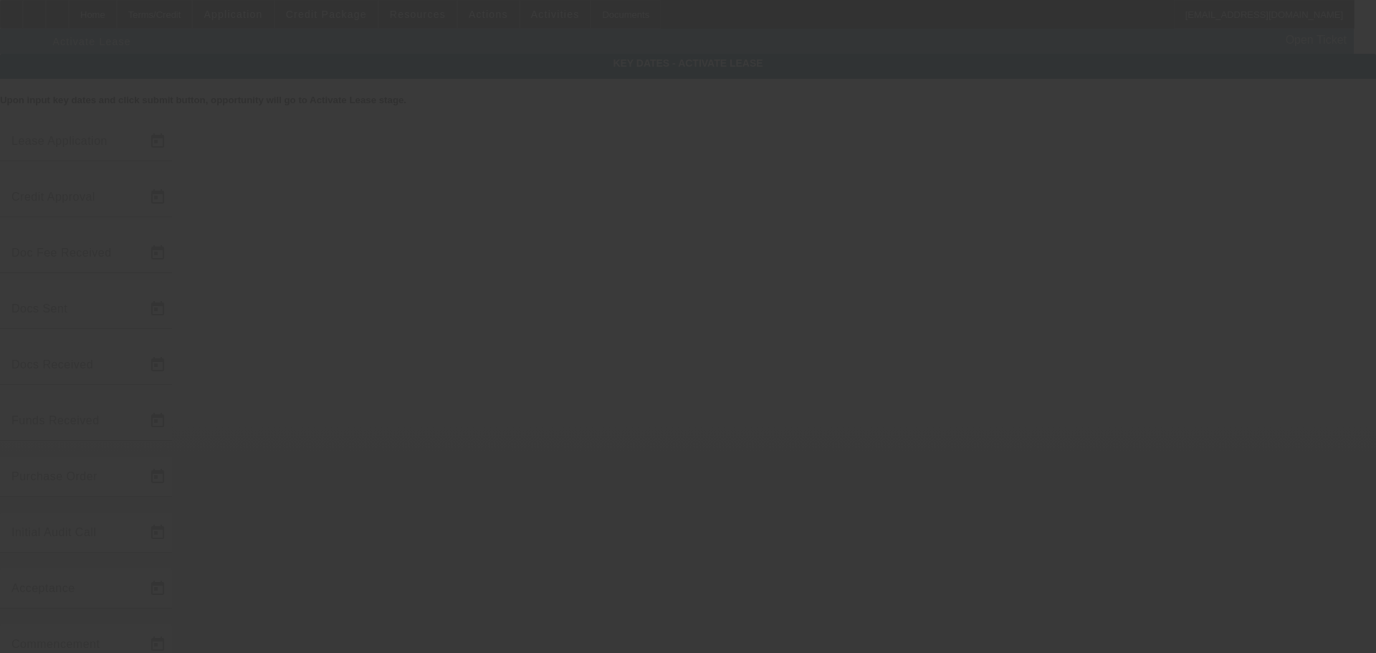
type input "7/14/2025"
type input "7/15/2025"
type input "7/21/2025"
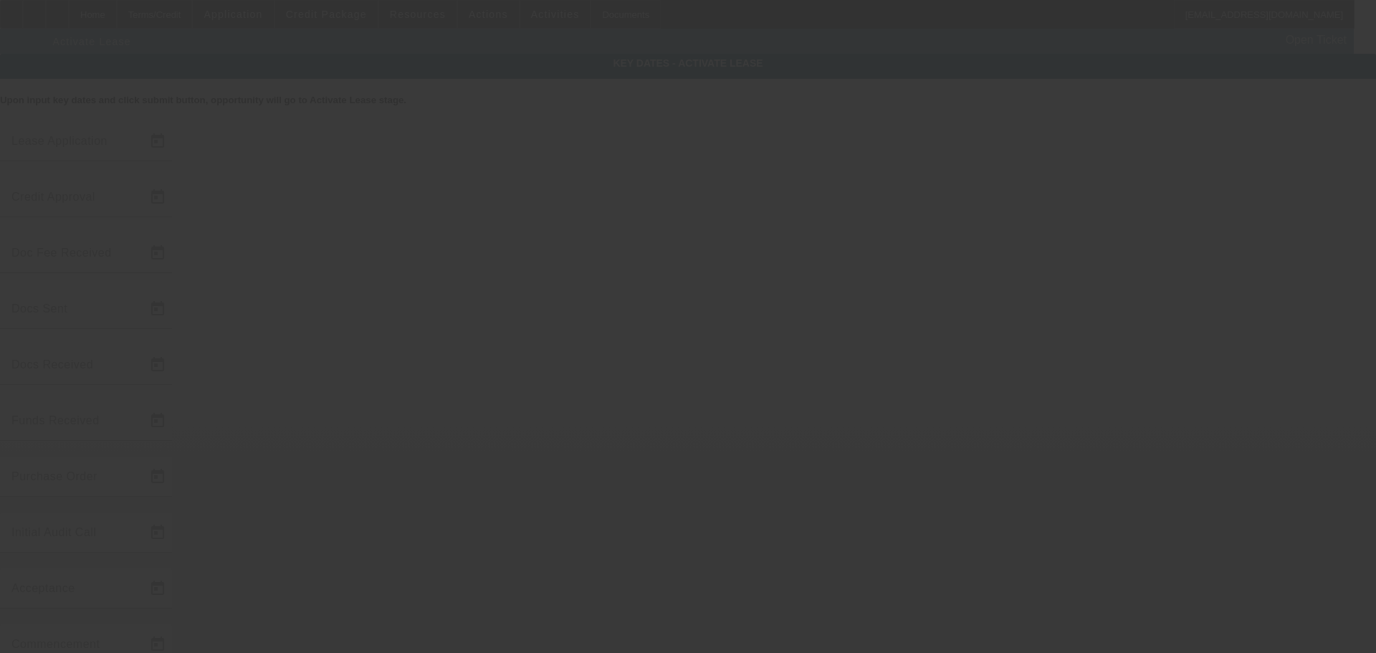
type input "7/24/2025"
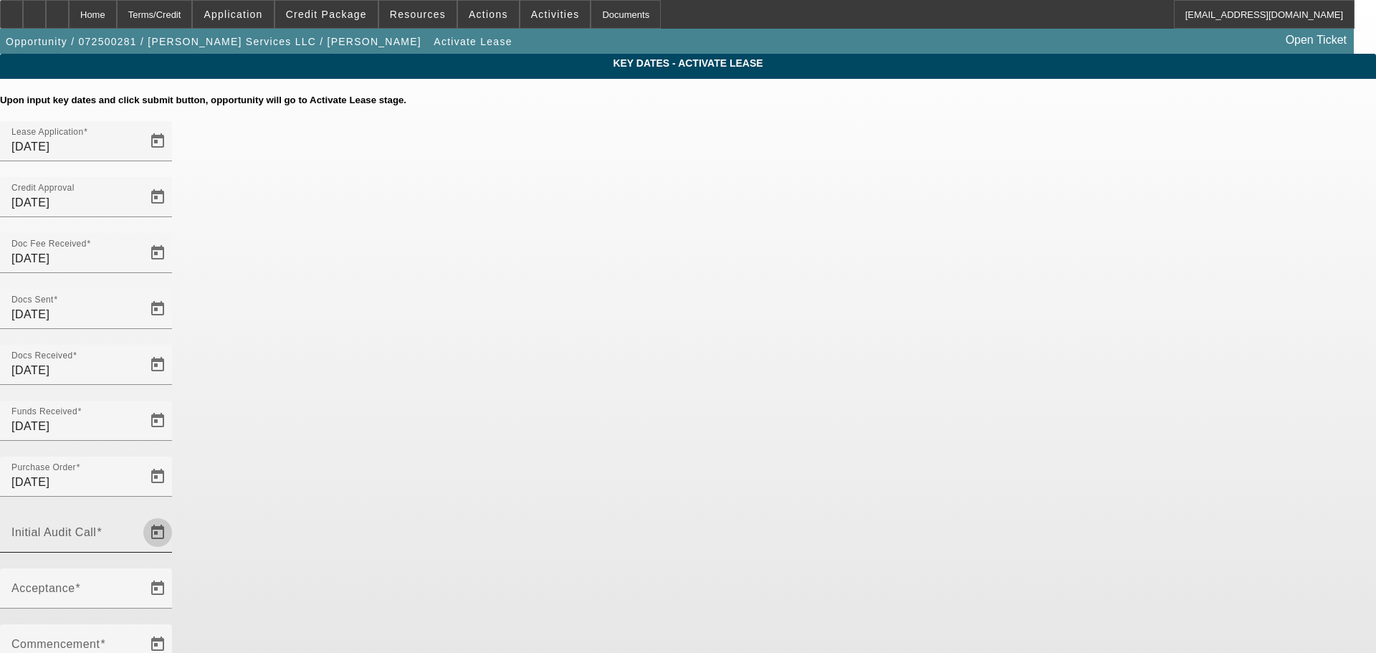
click at [175, 515] on span "Open calendar" at bounding box center [157, 532] width 34 height 34
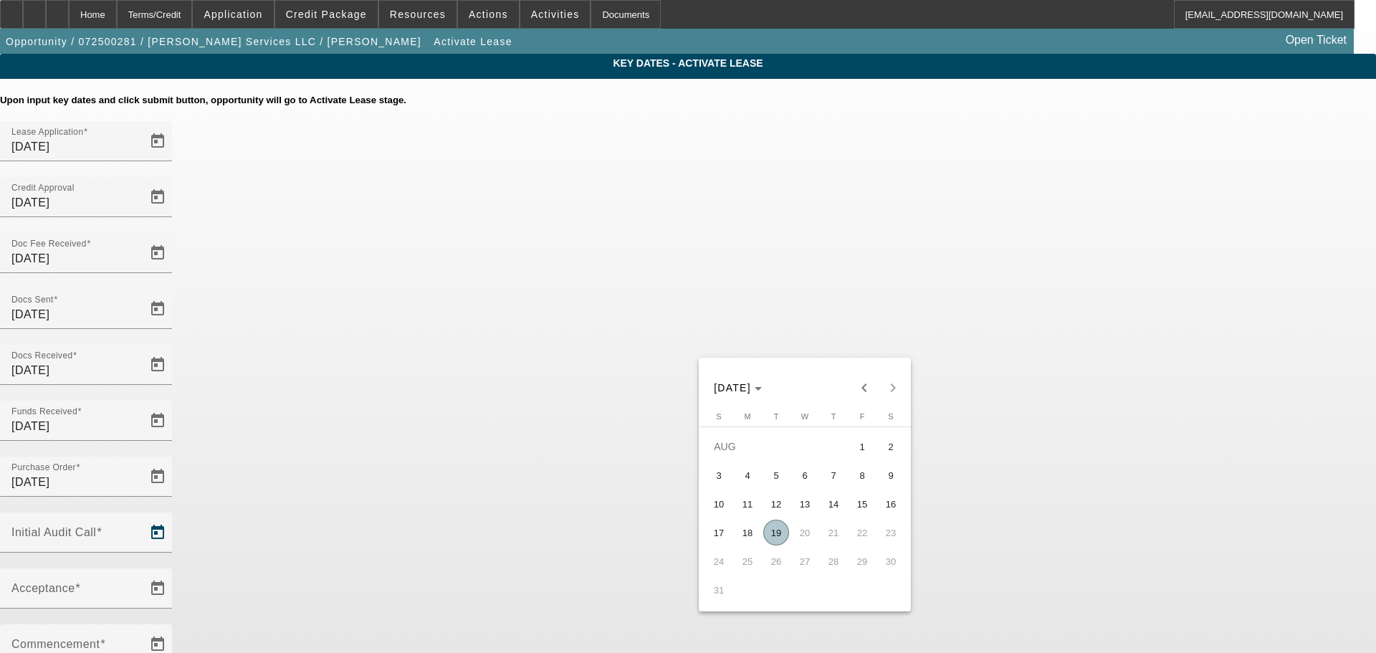
click at [773, 535] on span "19" at bounding box center [776, 533] width 26 height 26
type input "8/19/2025"
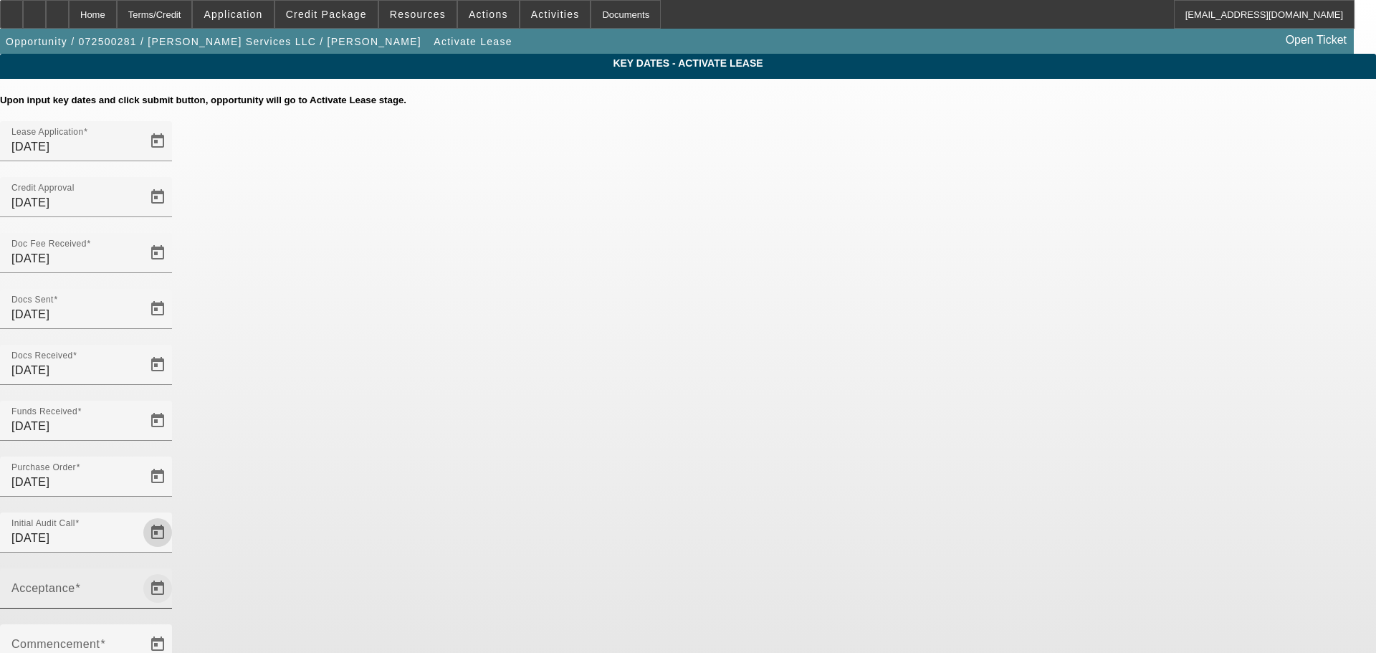
click at [175, 571] on span "Open calendar" at bounding box center [157, 588] width 34 height 34
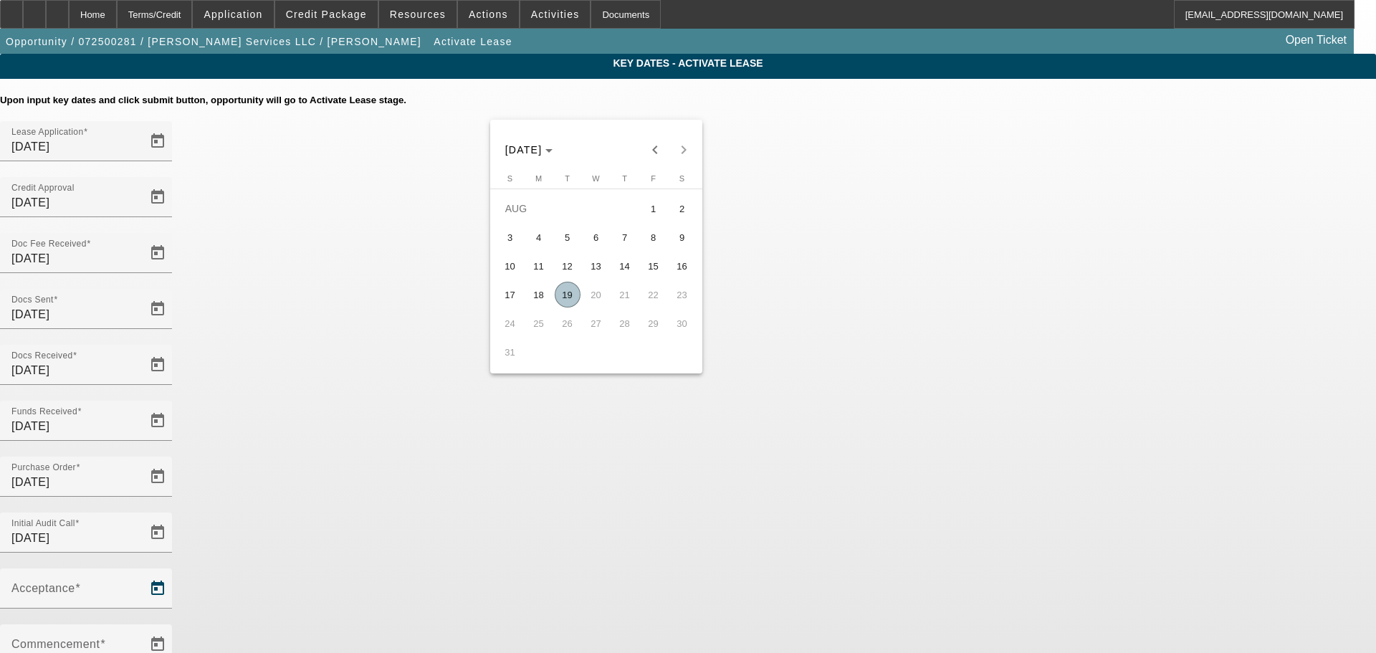
drag, startPoint x: 566, startPoint y: 298, endPoint x: 579, endPoint y: 313, distance: 19.8
click at [566, 299] on span "19" at bounding box center [568, 295] width 26 height 26
type input "8/19/2025"
type input "9/1/2025"
type input "10/1/2025"
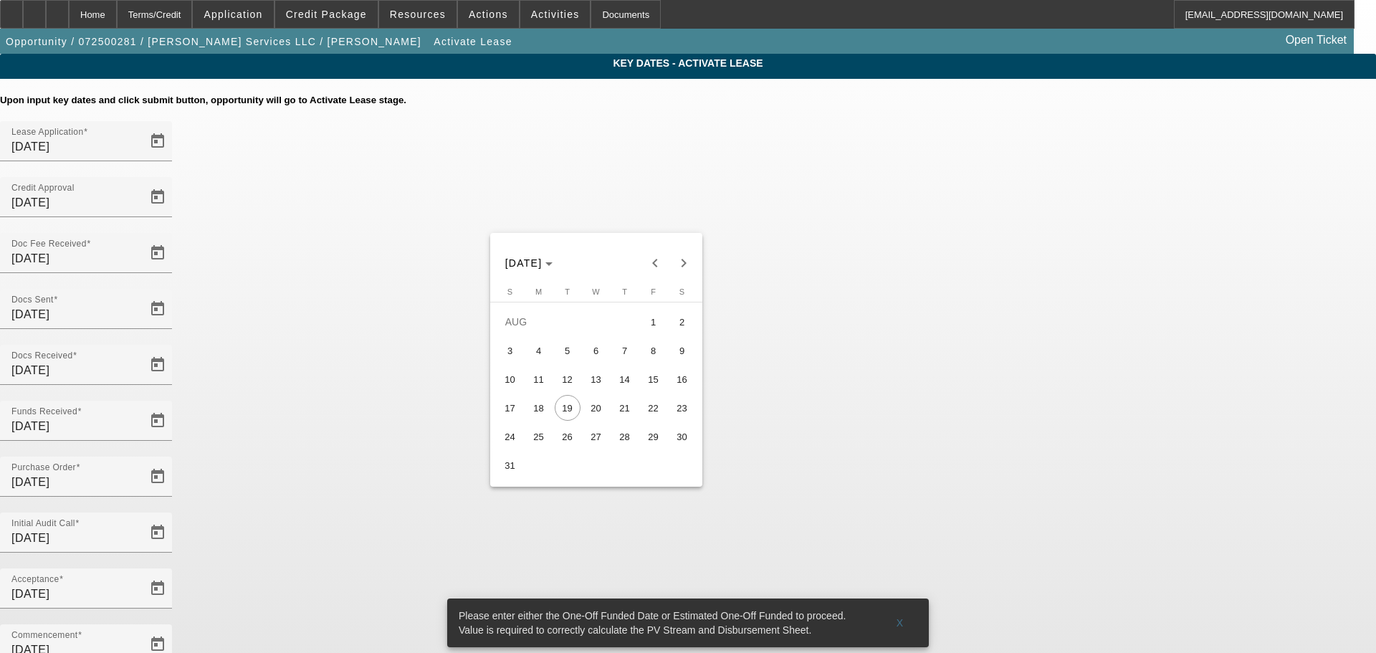
click at [577, 436] on span "26" at bounding box center [568, 437] width 26 height 26
type input "8/26/2025"
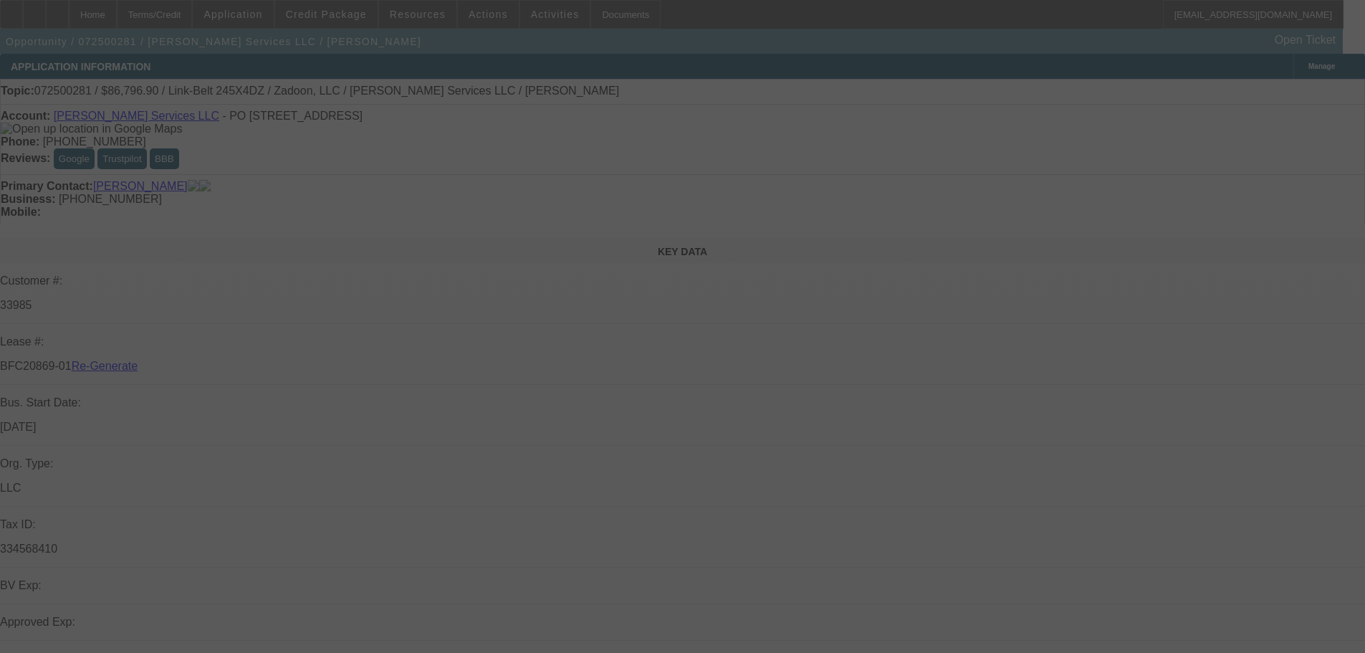
select select "4"
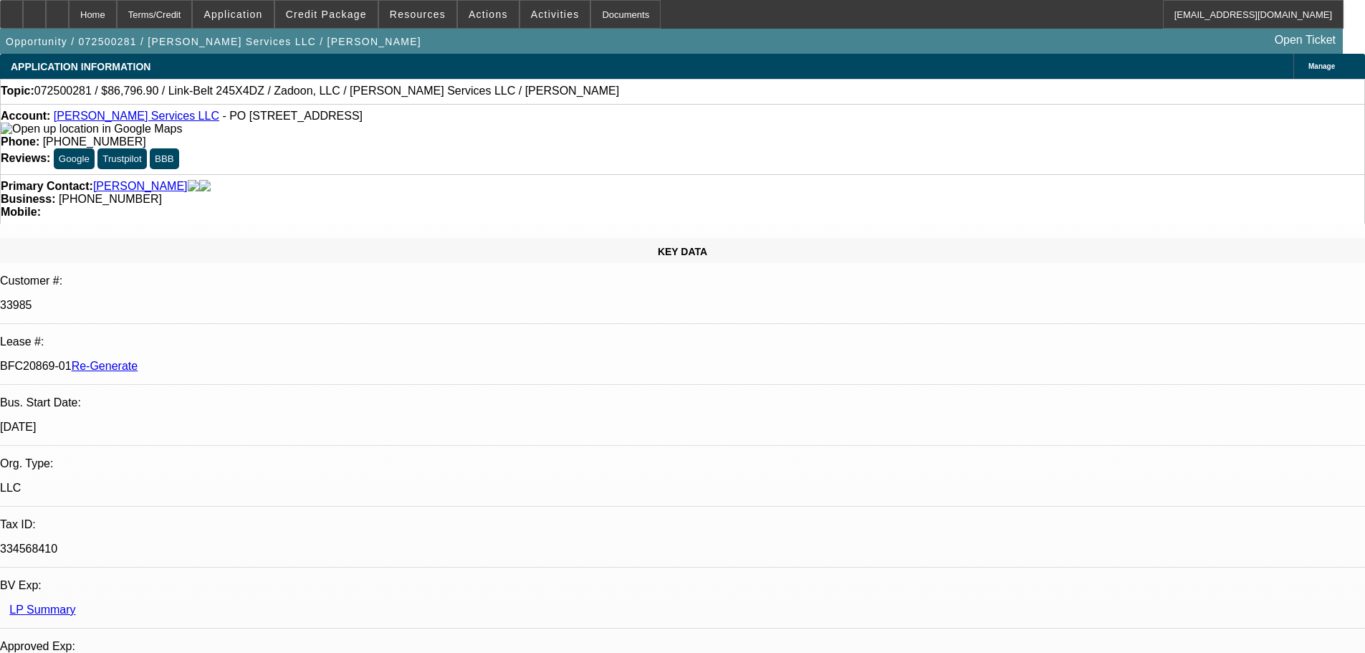
select select "0.1"
select select "0"
select select "2"
select select "0"
select select "6"
